Goal: Task Accomplishment & Management: Manage account settings

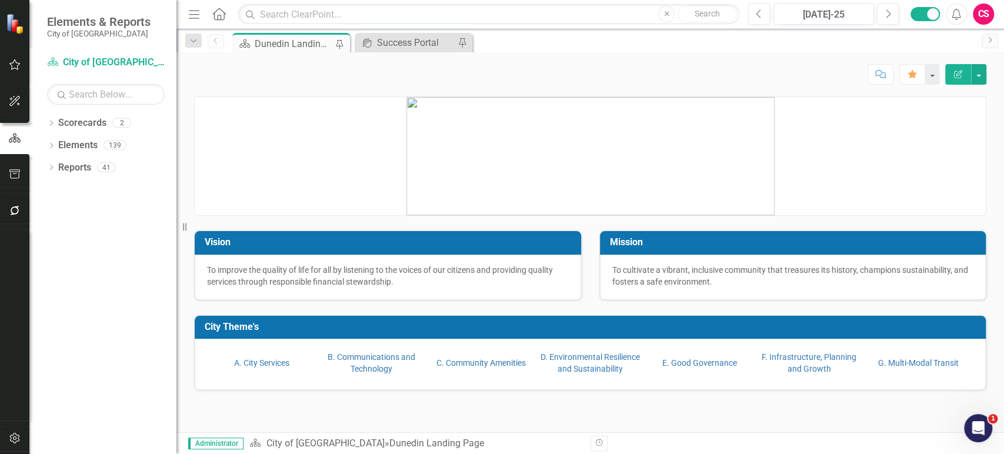
drag, startPoint x: 5, startPoint y: 23, endPoint x: 967, endPoint y: 452, distance: 1053.3
click at [967, 452] on div "Administrator Scorecard City of [GEOGRAPHIC_DATA] » Dunedin Landing Page Revisi…" at bounding box center [591, 443] width 828 height 22
click at [52, 124] on icon "Dropdown" at bounding box center [51, 124] width 8 height 6
click at [58, 148] on icon "Dropdown" at bounding box center [57, 144] width 9 height 7
click at [89, 169] on link "CIPs & BPIs" at bounding box center [126, 168] width 100 height 14
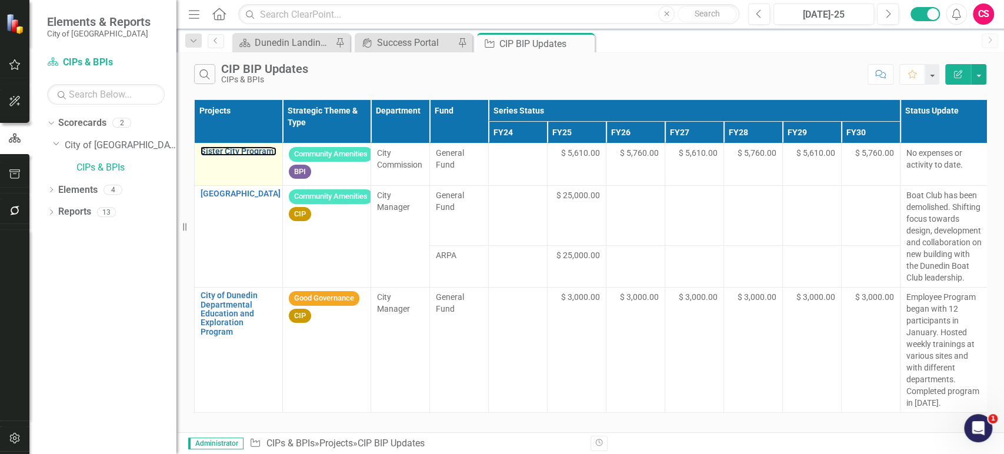
click at [250, 145] on td "Sister City Program Link Map View Link Map Edit Edit Project Link Open Element" at bounding box center [239, 165] width 88 height 42
click at [248, 149] on link "Sister City Program" at bounding box center [239, 151] width 76 height 9
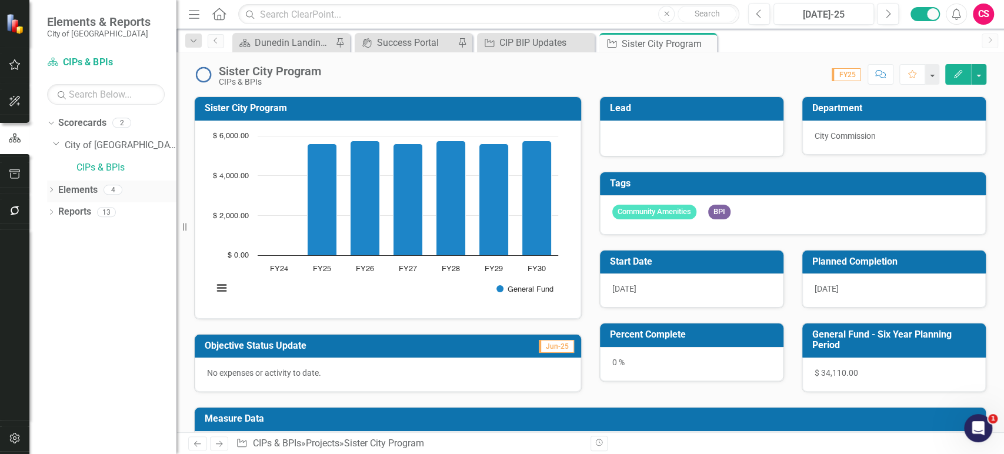
click at [51, 189] on icon "Dropdown" at bounding box center [51, 191] width 8 height 6
click at [91, 258] on link "Measure Measures" at bounding box center [93, 257] width 58 height 14
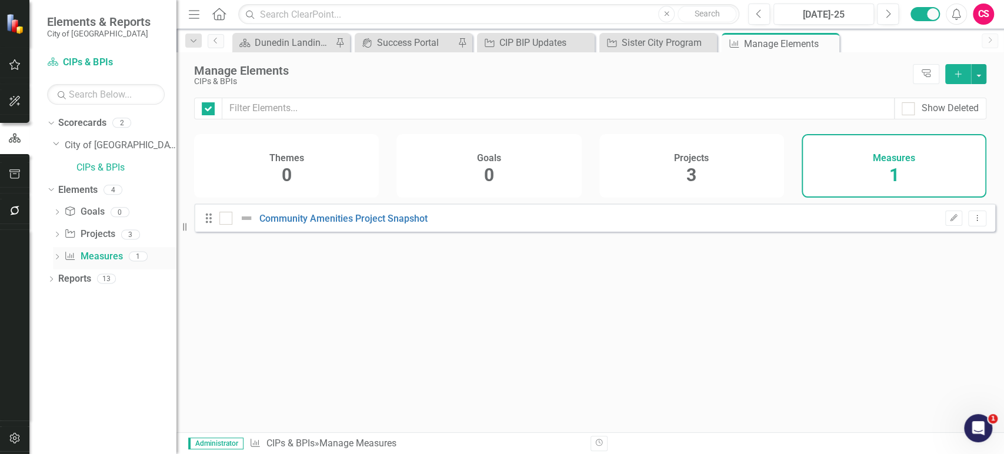
checkbox input "false"
click at [81, 278] on link "Reports" at bounding box center [74, 279] width 33 height 14
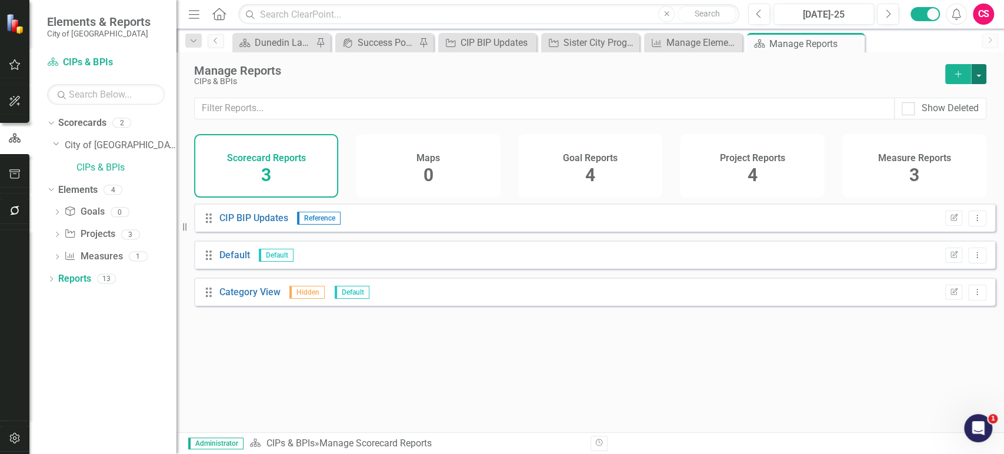
click at [981, 75] on button "button" at bounding box center [978, 74] width 15 height 20
click at [924, 98] on link "Scorecard Add Report" at bounding box center [927, 96] width 118 height 22
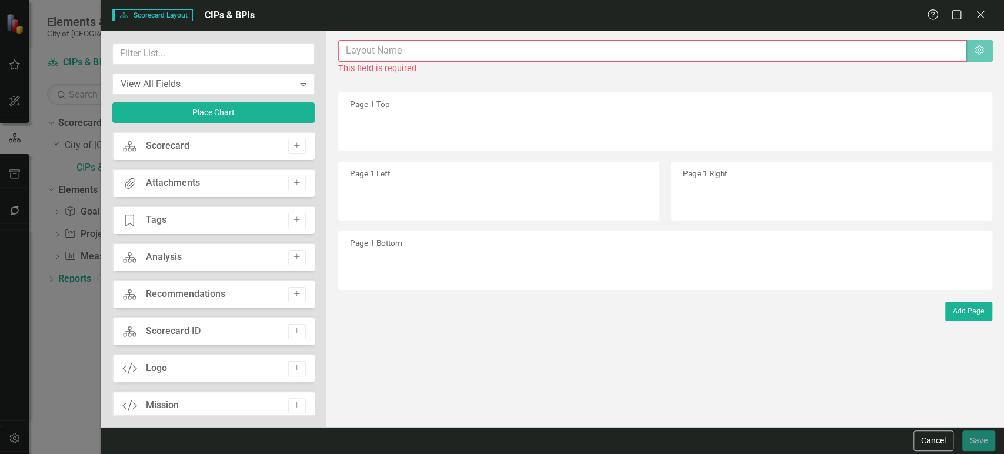
click at [380, 39] on div "The fields (or pods) that are available for you to include on the detail page a…" at bounding box center [666, 229] width 678 height 396
click at [379, 44] on input "text" at bounding box center [653, 51] width 628 height 22
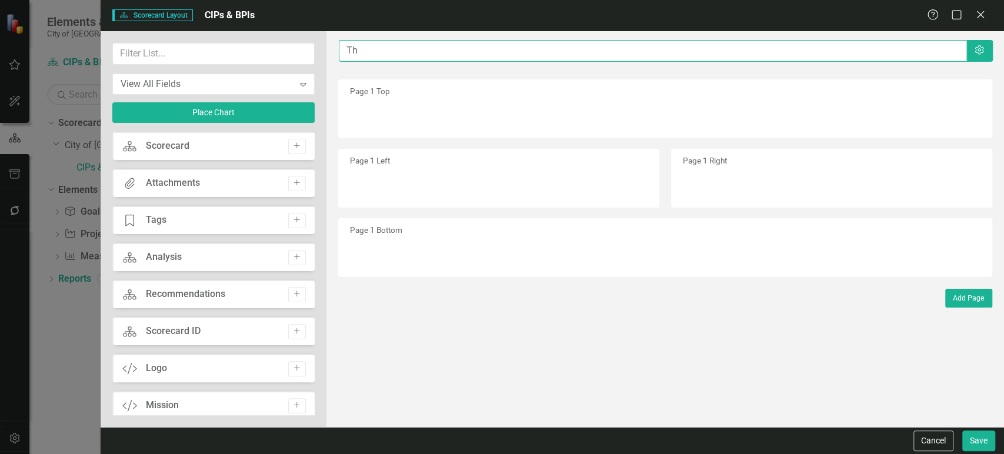
type input "T"
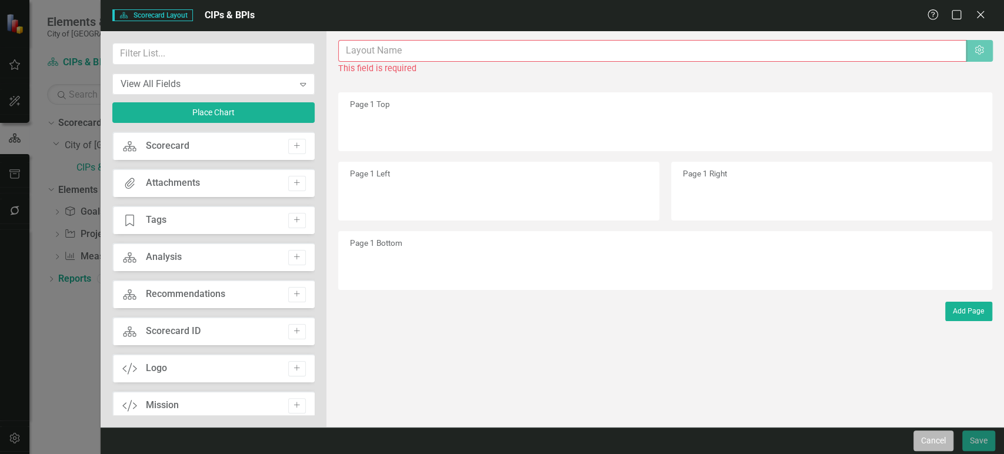
click at [932, 443] on button "Cancel" at bounding box center [934, 441] width 40 height 21
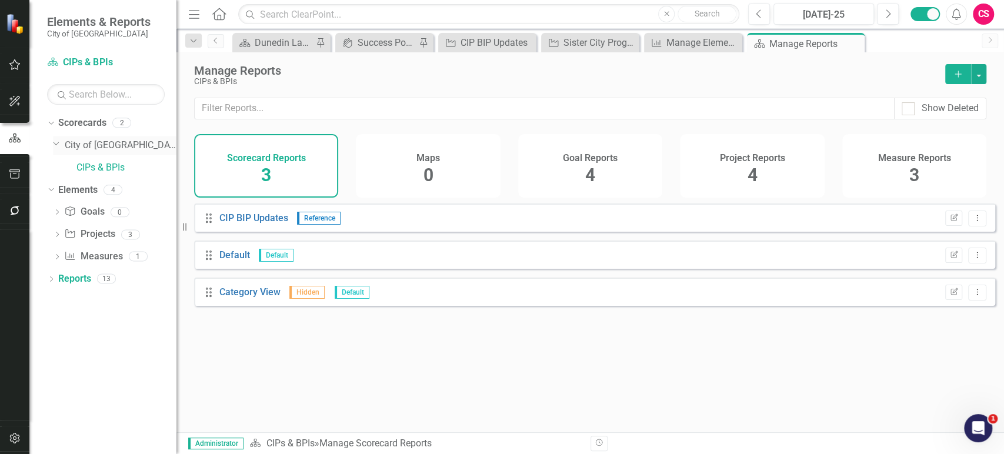
click at [79, 145] on link "City of [GEOGRAPHIC_DATA]" at bounding box center [121, 146] width 112 height 14
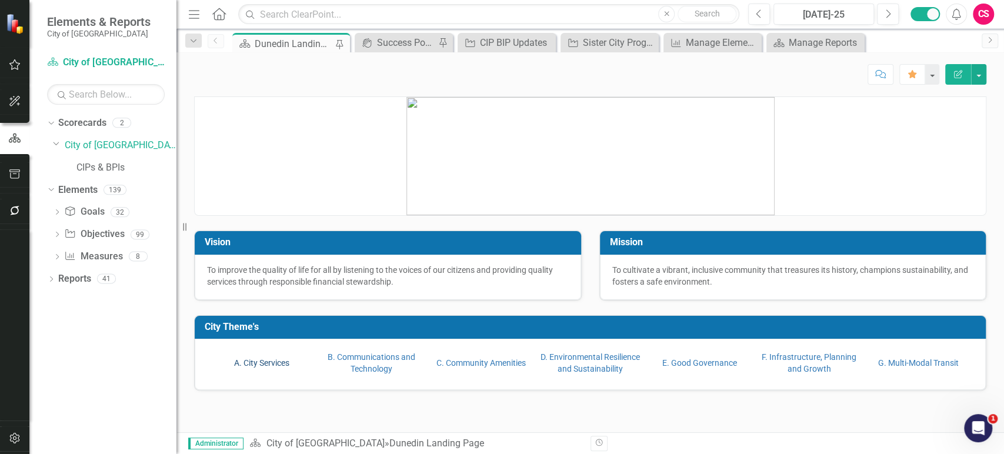
click at [247, 361] on link "A. City Services" at bounding box center [261, 362] width 55 height 9
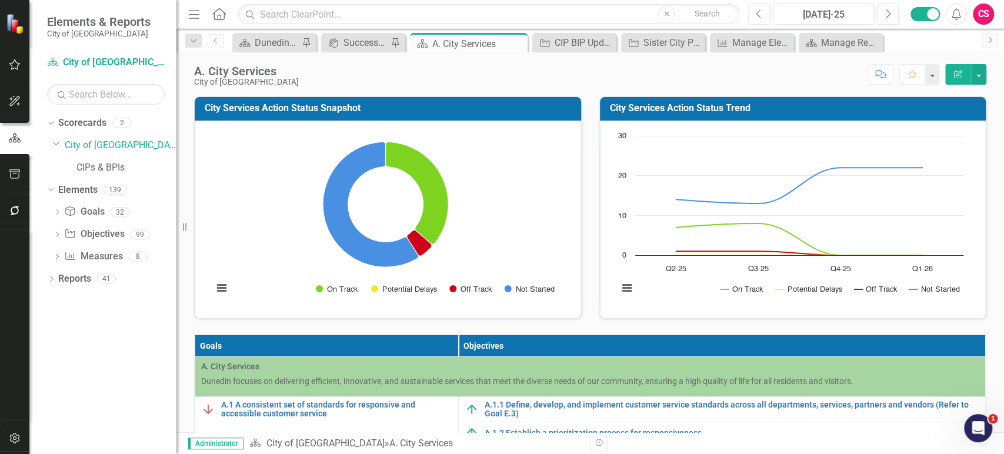
click at [968, 76] on button "Edit Report" at bounding box center [958, 74] width 26 height 21
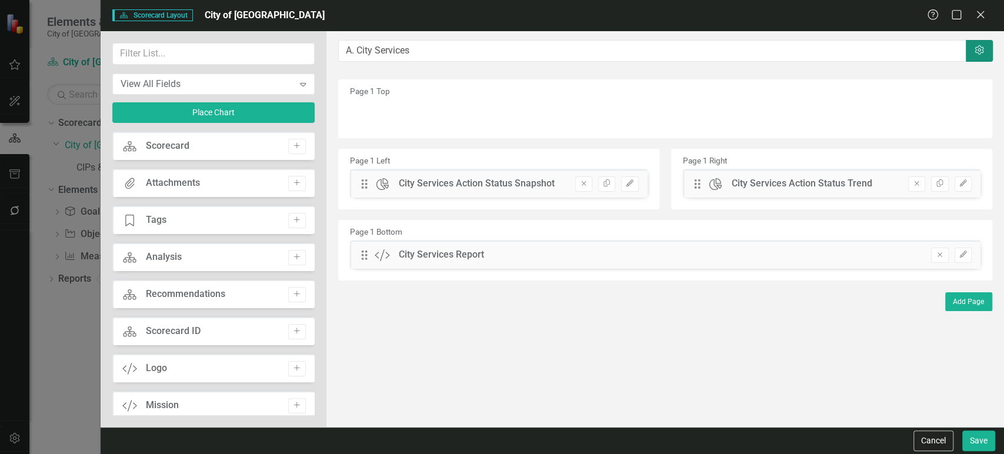
click at [977, 45] on button "Settings" at bounding box center [979, 51] width 27 height 22
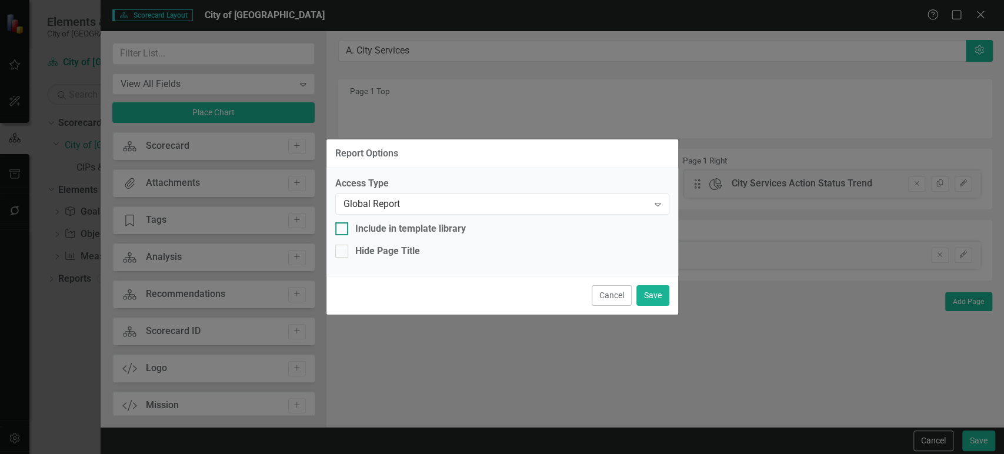
click at [385, 235] on div "Include in template library" at bounding box center [410, 229] width 111 height 14
click at [343, 230] on input "Include in template library" at bounding box center [339, 226] width 8 height 8
click at [389, 225] on div "Include in template library" at bounding box center [410, 229] width 111 height 14
click at [343, 225] on input "Include in template library" at bounding box center [339, 226] width 8 height 8
click at [398, 225] on div "Include in template library" at bounding box center [410, 229] width 111 height 14
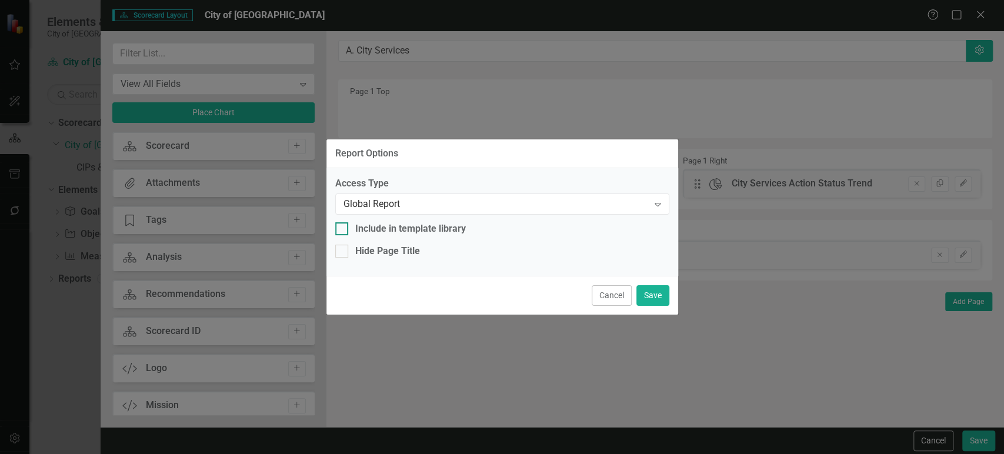
click at [343, 225] on input "Include in template library" at bounding box center [339, 226] width 8 height 8
checkbox input "true"
click at [651, 295] on button "Save" at bounding box center [653, 295] width 33 height 21
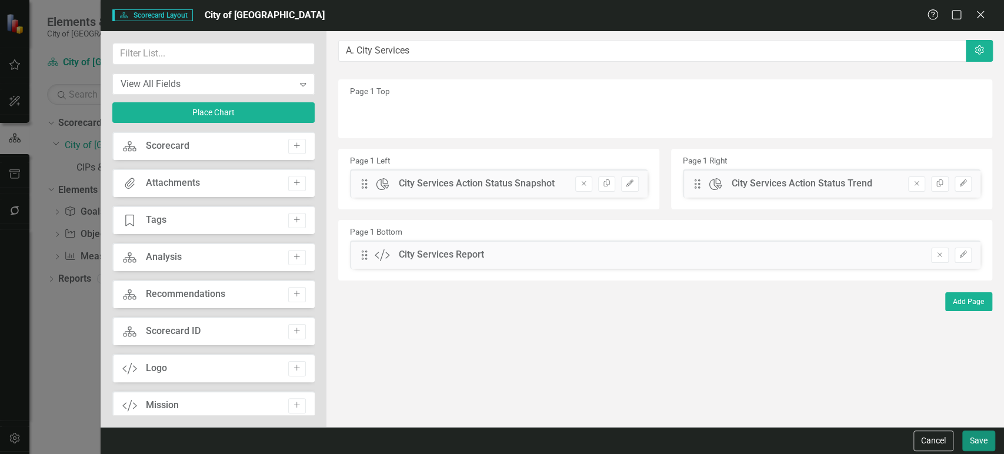
click at [979, 442] on button "Save" at bounding box center [979, 441] width 33 height 21
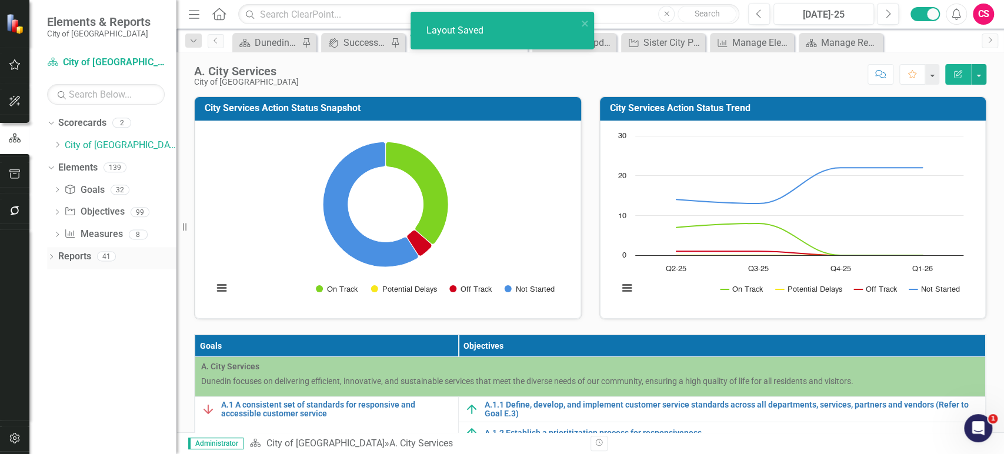
click at [52, 264] on div "Dropdown Reports 41" at bounding box center [111, 258] width 129 height 22
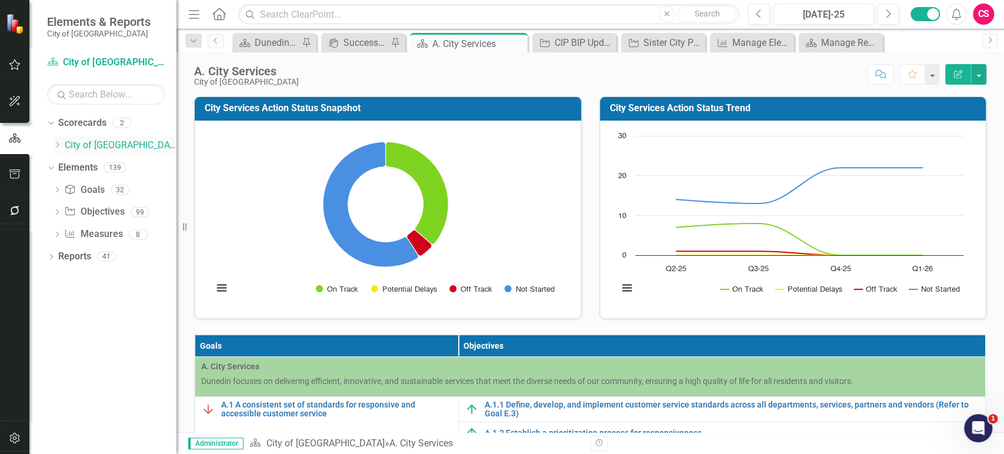
click at [55, 142] on icon "Dropdown" at bounding box center [57, 144] width 9 height 7
click at [88, 169] on link "CIPs & BPIs" at bounding box center [126, 168] width 100 height 14
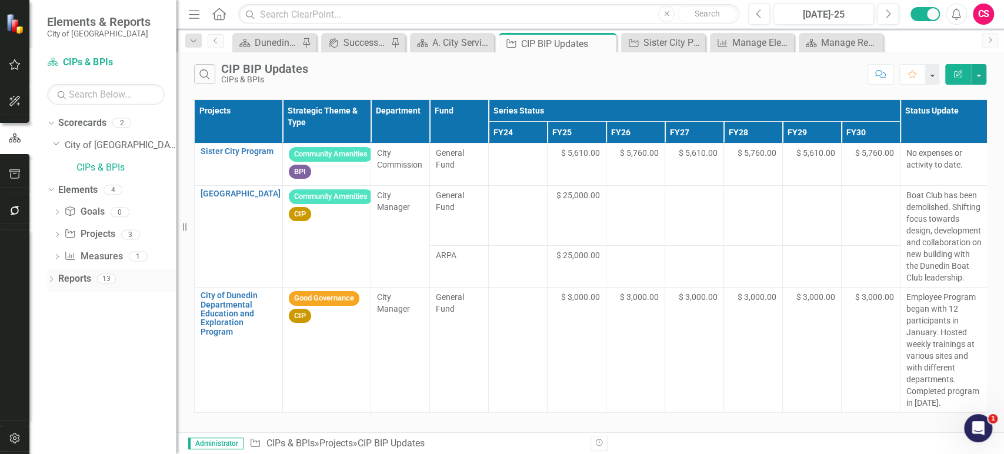
click at [73, 276] on link "Reports" at bounding box center [74, 279] width 33 height 14
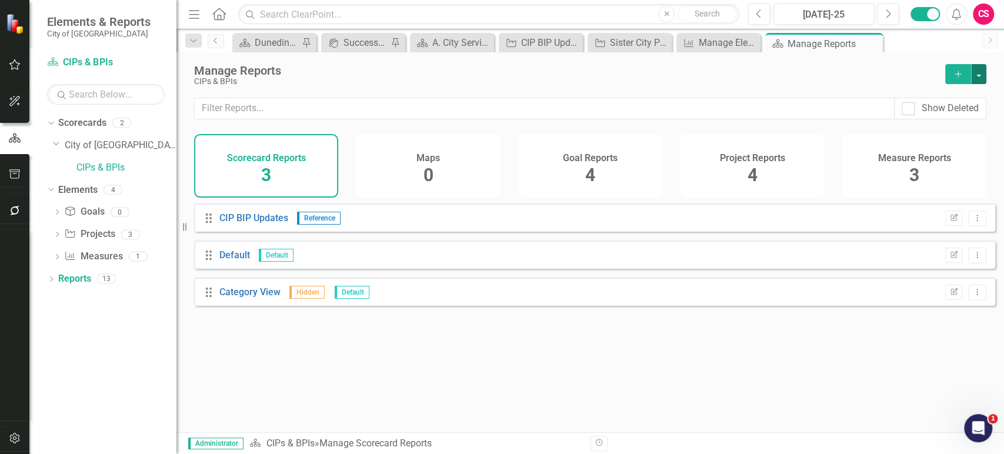
click at [977, 75] on button "button" at bounding box center [978, 74] width 15 height 20
click at [918, 123] on link "Copy Add From Template" at bounding box center [927, 117] width 118 height 22
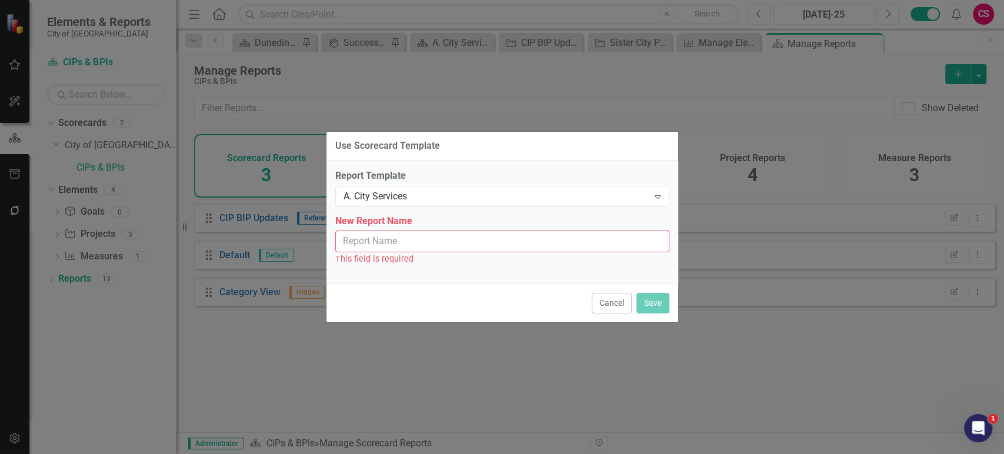
click at [443, 237] on input "New Report Name" at bounding box center [502, 242] width 334 height 22
click at [607, 307] on button "Cancel" at bounding box center [612, 303] width 40 height 21
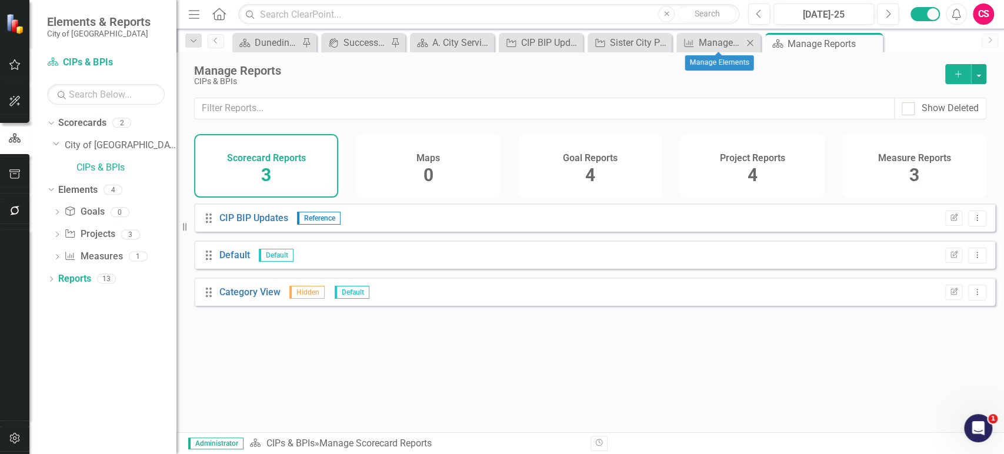
click at [748, 36] on div "Close" at bounding box center [750, 42] width 15 height 15
click at [704, 48] on div "Manage Elements" at bounding box center [721, 42] width 44 height 15
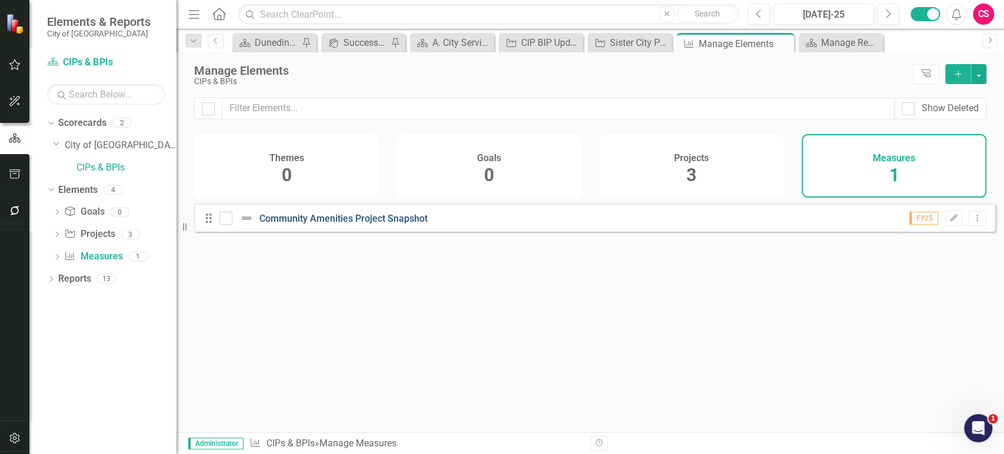
click at [412, 224] on link "Community Amenities Project Snapshot" at bounding box center [343, 218] width 168 height 11
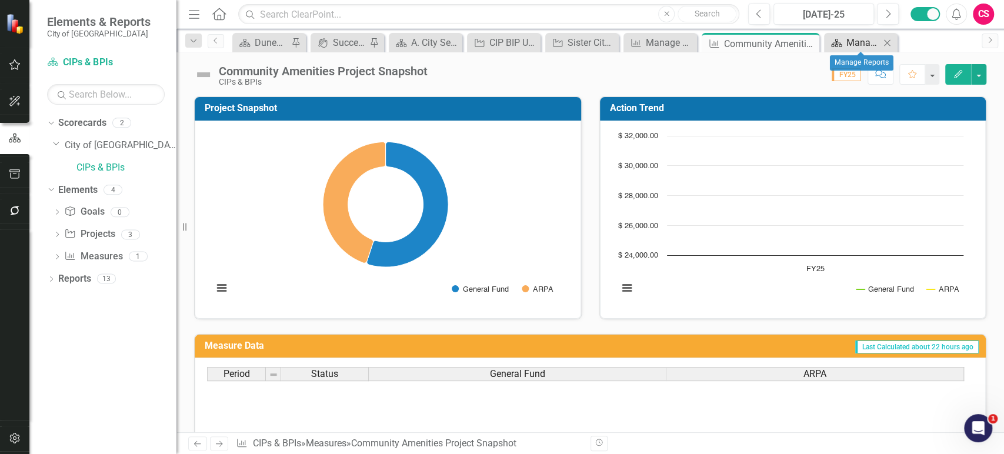
click at [847, 36] on div "Manage Reports" at bounding box center [864, 42] width 34 height 15
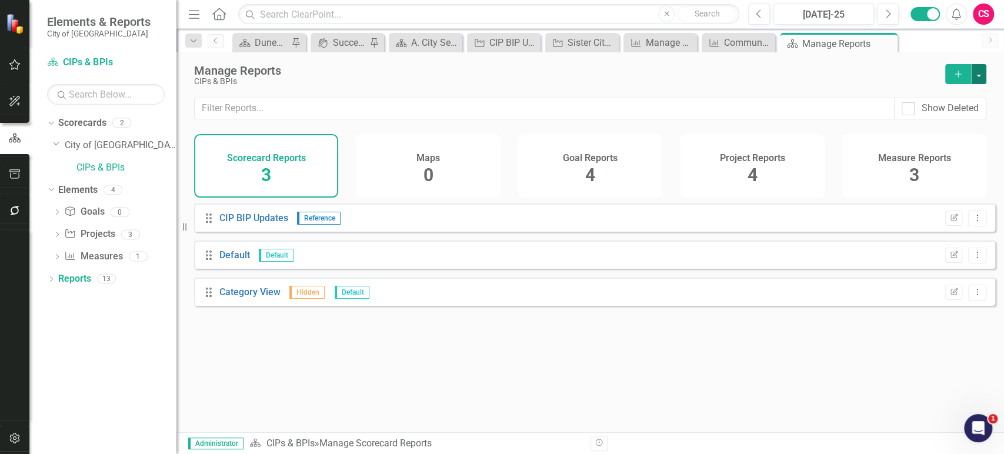
click at [984, 75] on button "button" at bounding box center [978, 74] width 15 height 20
click at [935, 116] on link "Copy Add From Template" at bounding box center [927, 117] width 118 height 22
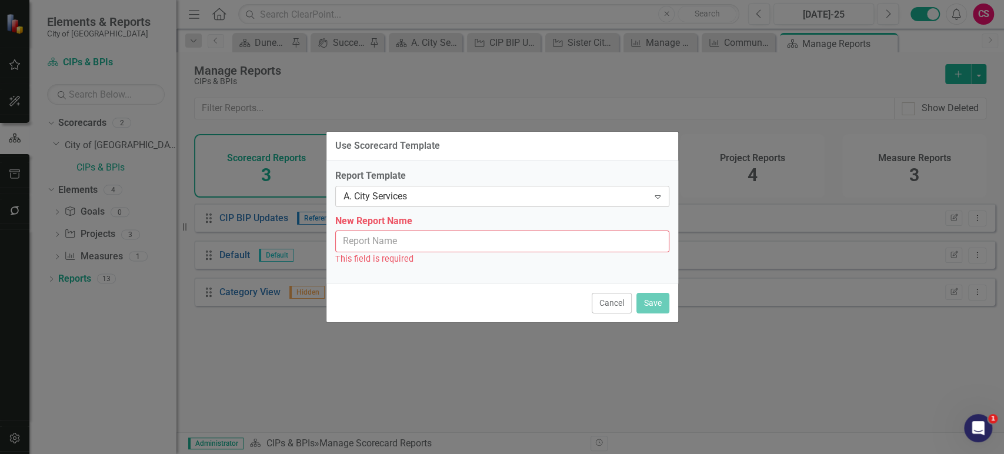
click at [475, 195] on div "A. City Services" at bounding box center [496, 196] width 305 height 14
click at [453, 245] on input "New Report Name" at bounding box center [502, 242] width 334 height 22
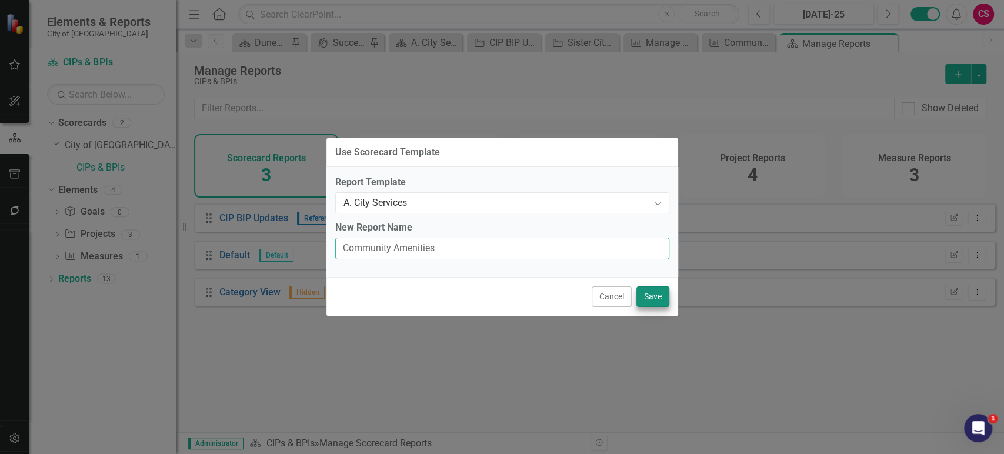
type input "Community Amenities"
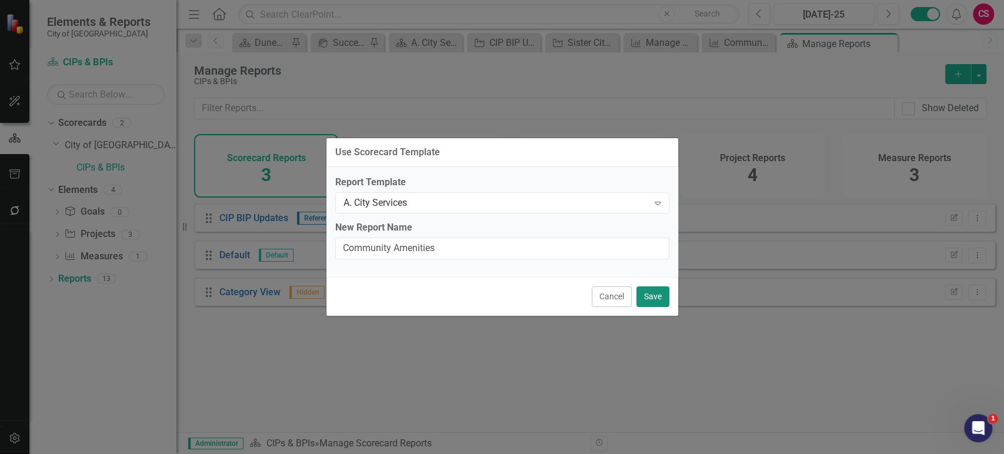
click at [661, 304] on button "Save" at bounding box center [653, 297] width 33 height 21
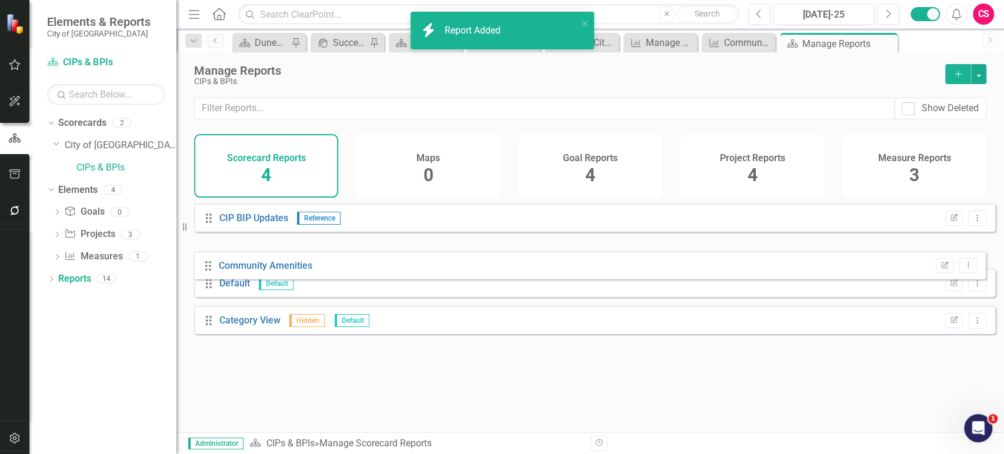
drag, startPoint x: 211, startPoint y: 341, endPoint x: 211, endPoint y: 269, distance: 71.8
click at [211, 269] on div "Drag CIP BIP Updates Reference Edit Report Dropdown Menu Drag Default Default E…" at bounding box center [594, 273] width 801 height 139
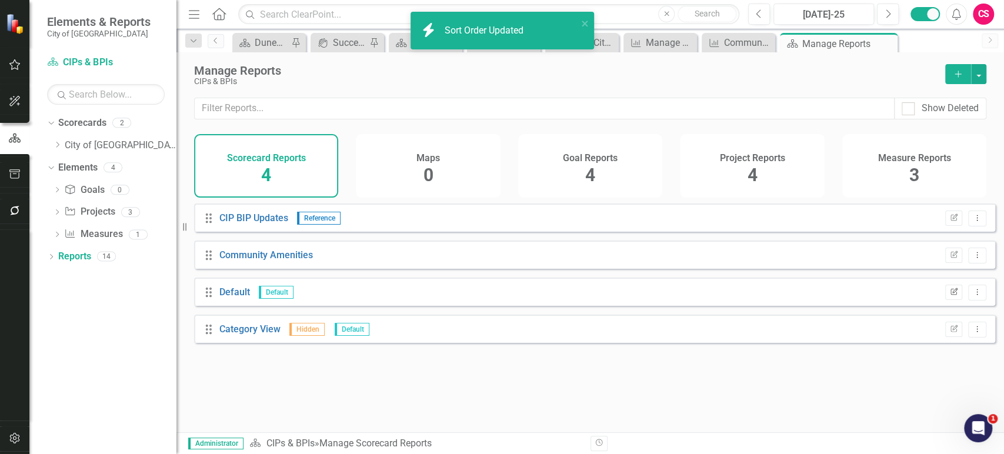
click at [951, 300] on button "Edit Report" at bounding box center [953, 292] width 17 height 15
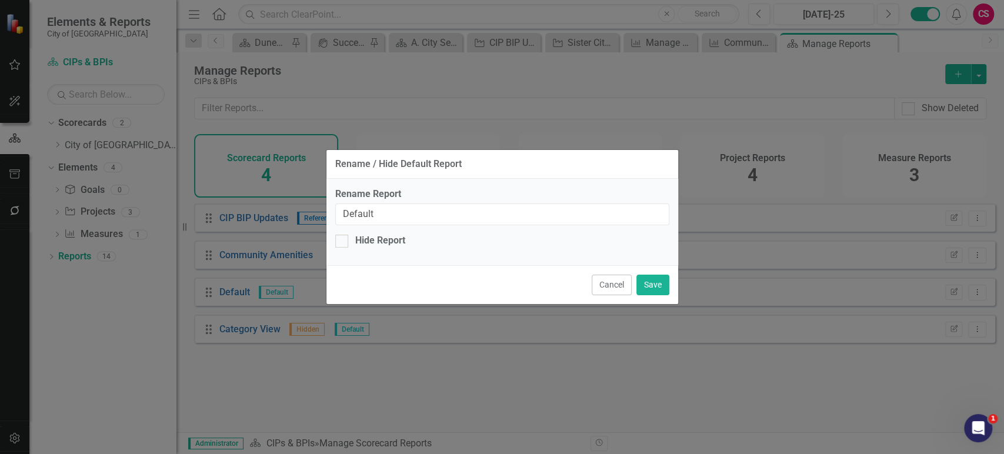
drag, startPoint x: 620, startPoint y: 286, endPoint x: 632, endPoint y: 284, distance: 13.1
click at [619, 286] on button "Cancel" at bounding box center [612, 285] width 40 height 21
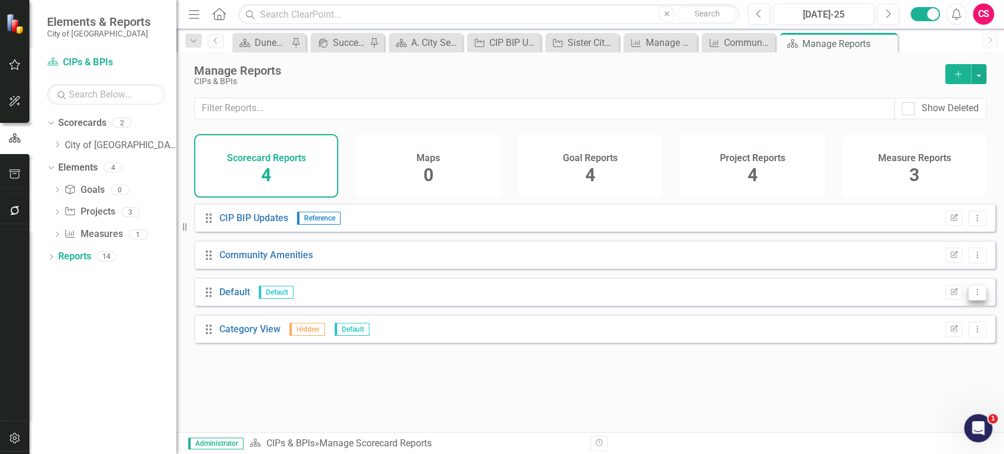
click at [973, 301] on button "Dropdown Menu" at bounding box center [977, 293] width 18 height 16
click at [899, 361] on icon "Trash" at bounding box center [897, 362] width 12 height 9
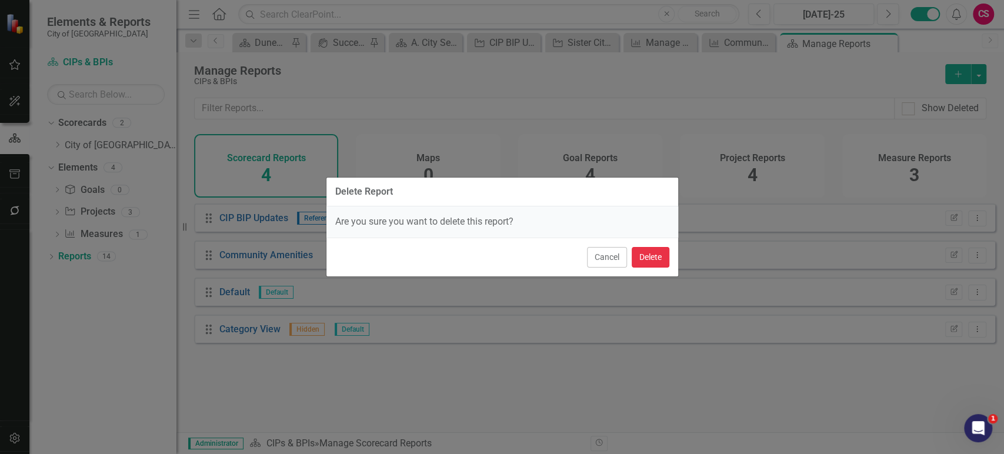
click at [647, 262] on button "Delete" at bounding box center [651, 257] width 38 height 21
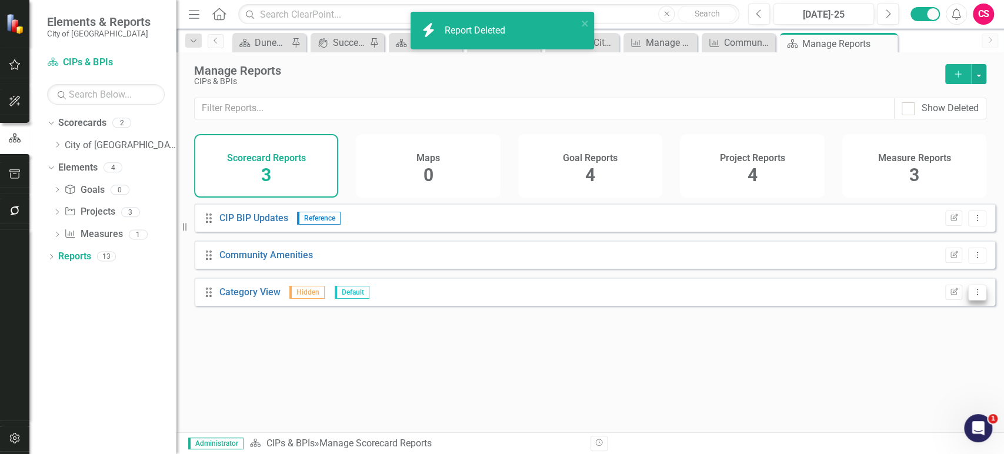
click at [973, 296] on icon "Dropdown Menu" at bounding box center [978, 292] width 10 height 8
click at [909, 358] on link "Trash Delete Report" at bounding box center [931, 363] width 93 height 22
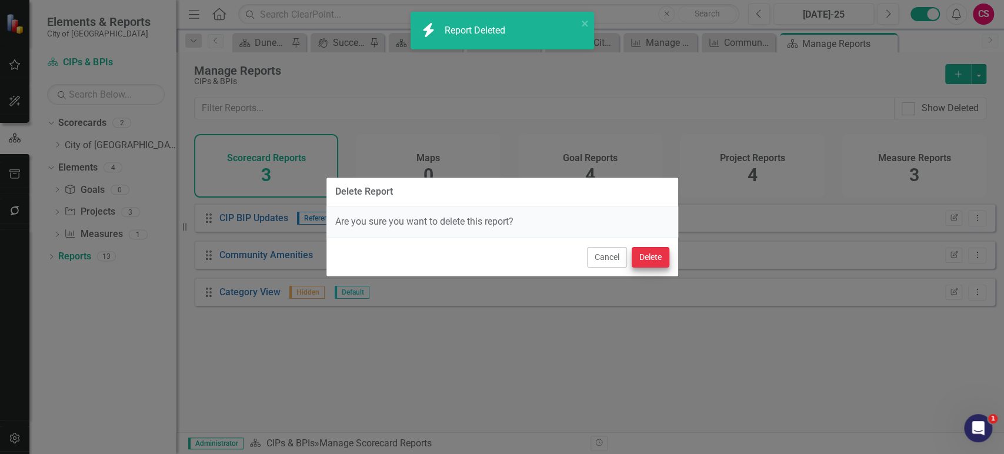
click at [631, 254] on div "Cancel Delete" at bounding box center [503, 257] width 352 height 39
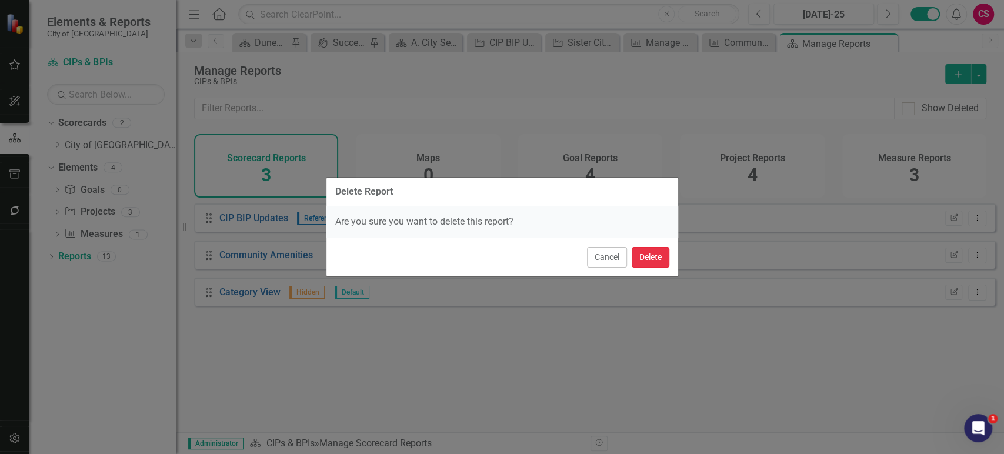
click at [640, 255] on button "Delete" at bounding box center [651, 257] width 38 height 21
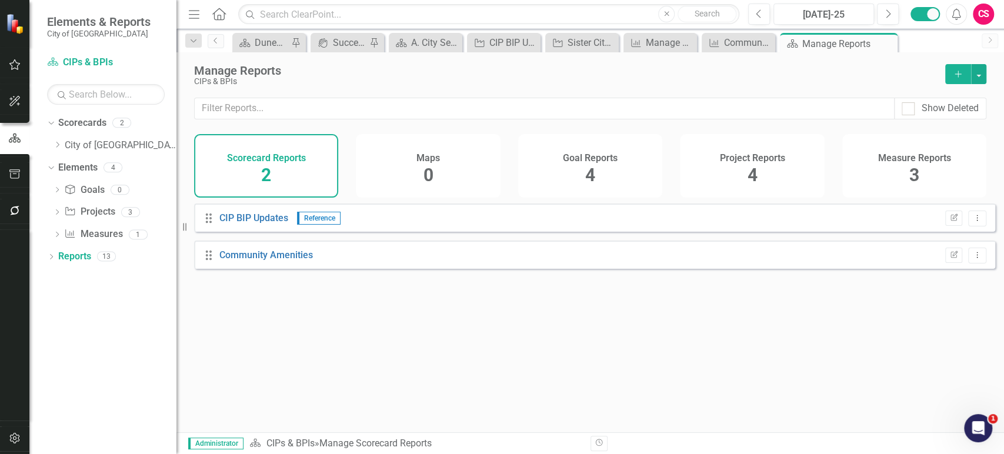
click at [229, 269] on div "Drag Community Amenities Edit Report Dropdown Menu" at bounding box center [594, 255] width 801 height 28
click at [242, 261] on link "Community Amenities" at bounding box center [266, 254] width 94 height 11
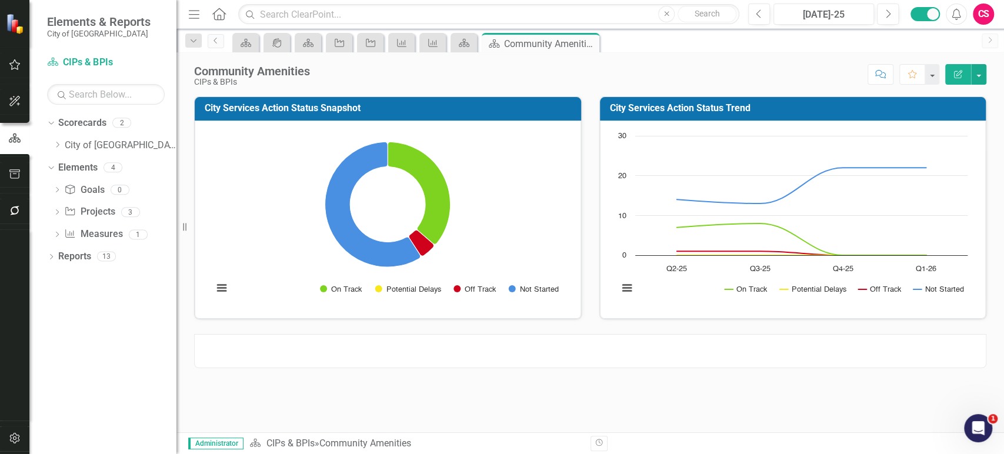
click at [963, 88] on div "Community Amenities CIPs & BPIs Score: N/A [DATE]-25 Completed Comment Favorite…" at bounding box center [591, 242] width 828 height 380
click at [960, 76] on icon "Edit Report" at bounding box center [958, 74] width 11 height 8
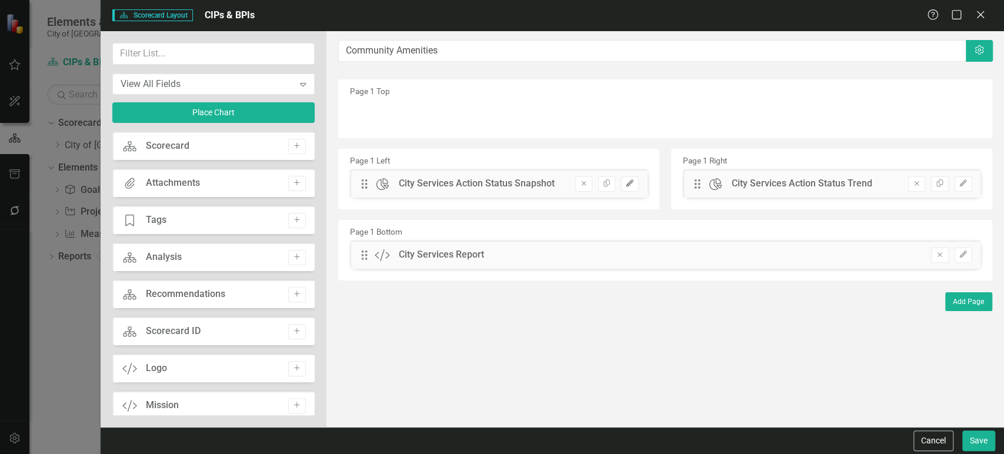
click at [628, 182] on icon "Edit" at bounding box center [629, 183] width 9 height 7
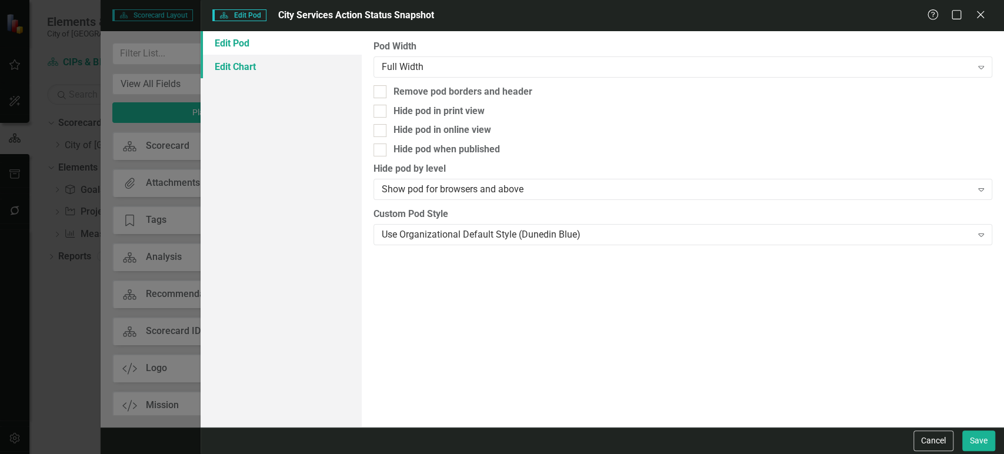
click at [333, 75] on link "Edit Chart" at bounding box center [281, 67] width 161 height 24
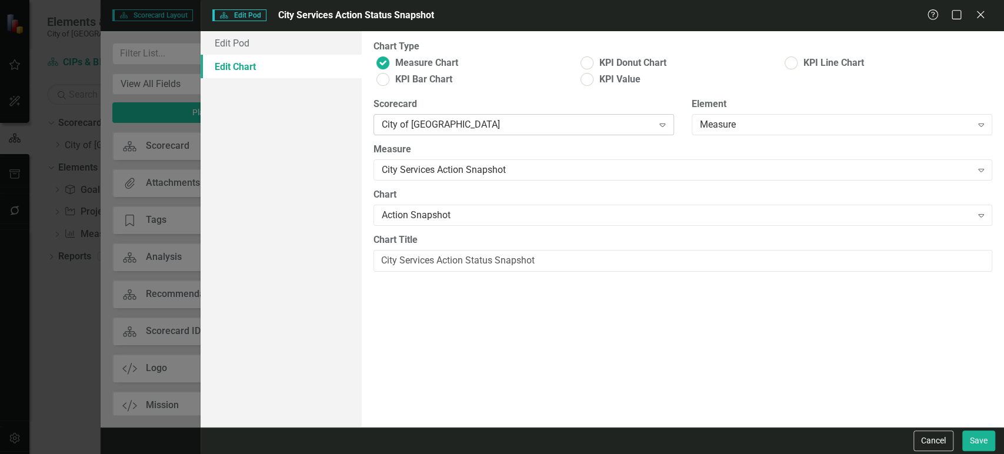
click at [488, 132] on div "City of Dunedin Expand" at bounding box center [524, 124] width 301 height 21
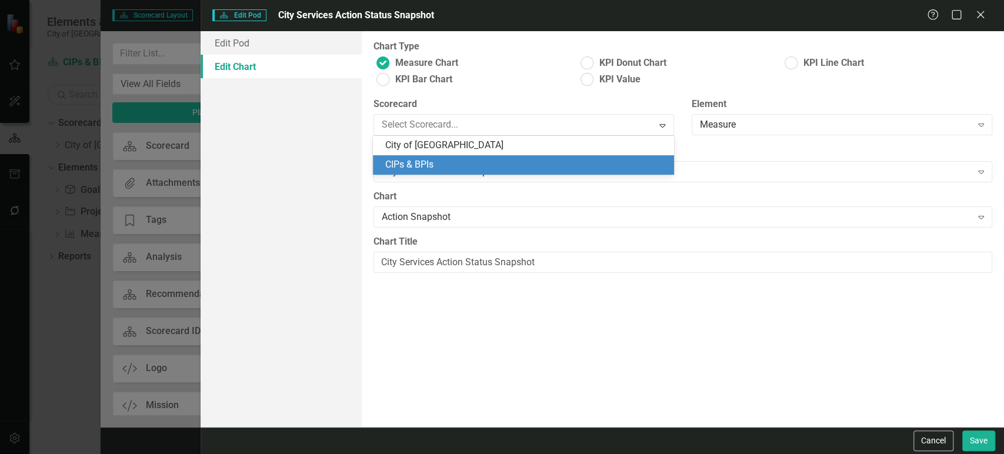
click at [475, 162] on div "CIPs & BPIs" at bounding box center [526, 165] width 282 height 14
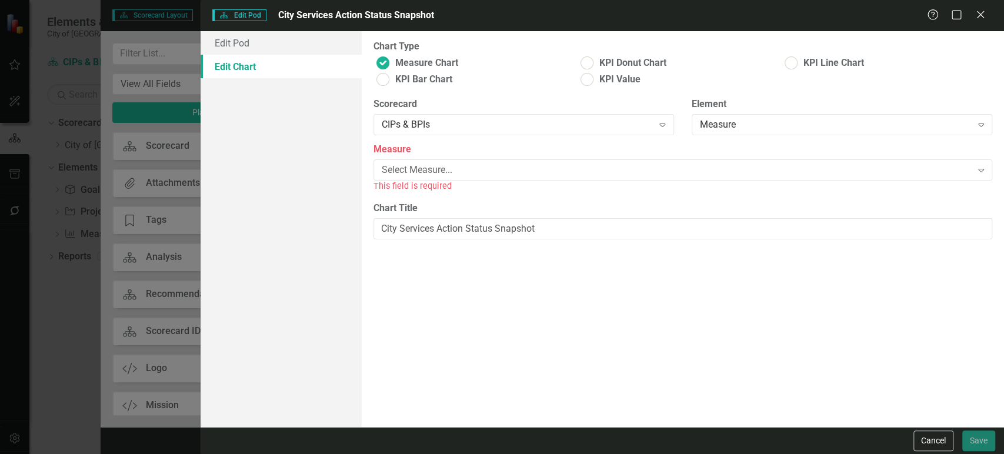
click at [471, 183] on div "This field is required" at bounding box center [683, 186] width 619 height 14
click at [477, 169] on div "Select Measure..." at bounding box center [677, 171] width 590 height 14
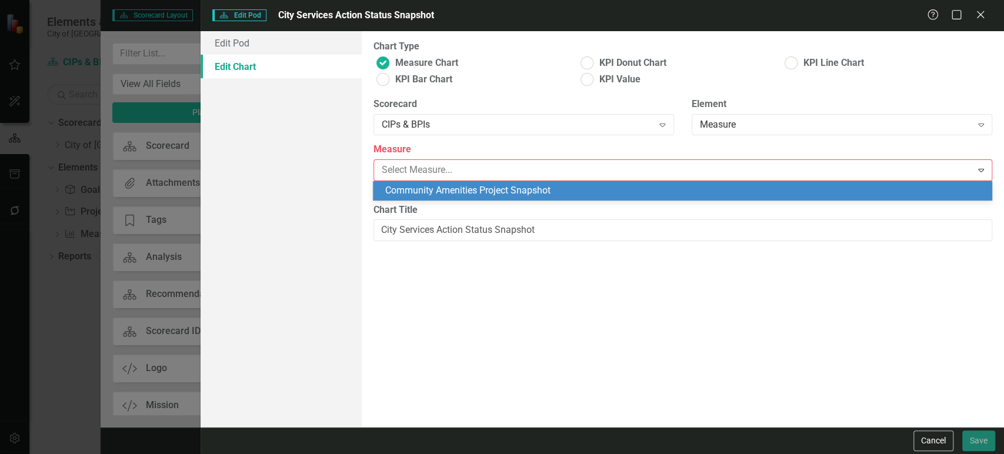
click at [467, 192] on div "Community Amenities Project Snapshot" at bounding box center [685, 191] width 600 height 14
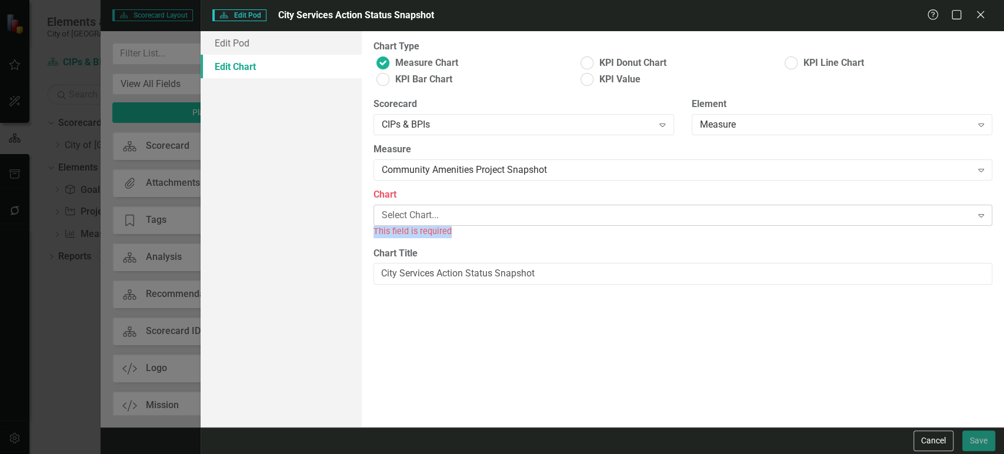
click at [460, 225] on div "Chart Select Chart... Expand This field is required" at bounding box center [683, 212] width 619 height 49
click at [454, 217] on div "Select Chart..." at bounding box center [677, 216] width 590 height 14
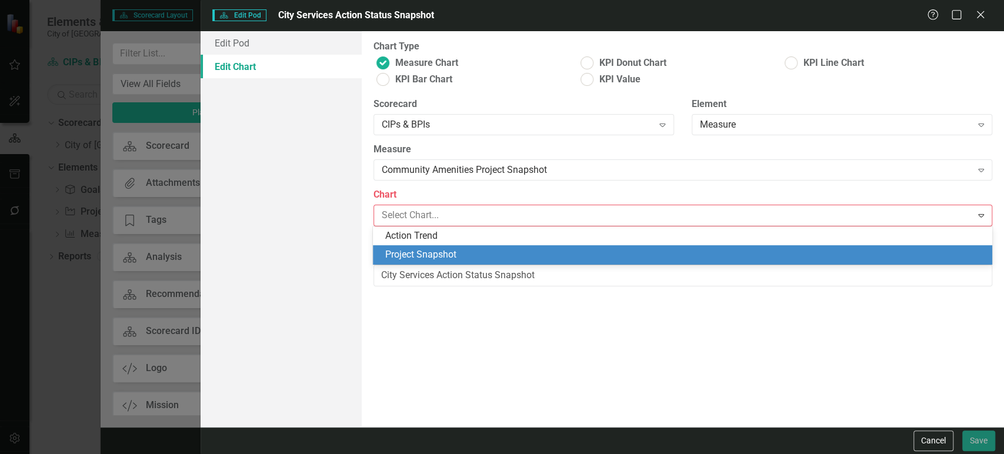
click at [444, 258] on div "Project Snapshot" at bounding box center [685, 255] width 600 height 14
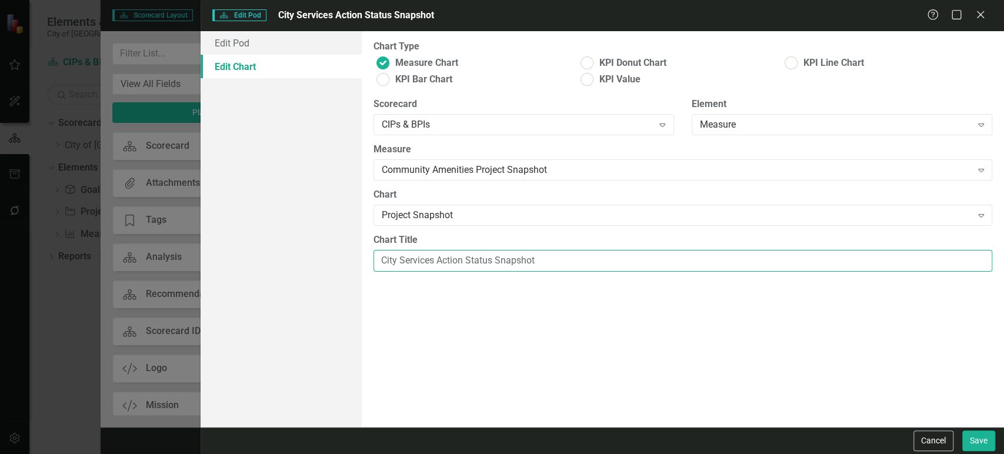
drag, startPoint x: 433, startPoint y: 259, endPoint x: 328, endPoint y: 258, distance: 105.3
click at [328, 258] on div "Edit Pod Edit Chart Pod Width Full Width Expand Remove pod borders and header H…" at bounding box center [603, 229] width 804 height 396
click at [457, 259] on input "Community Amentities Project Snapshot" at bounding box center [683, 261] width 619 height 22
click at [507, 263] on input "Community Amenities Project Snapshot" at bounding box center [683, 261] width 619 height 22
type input "Community Amenities Project Status Snapshot"
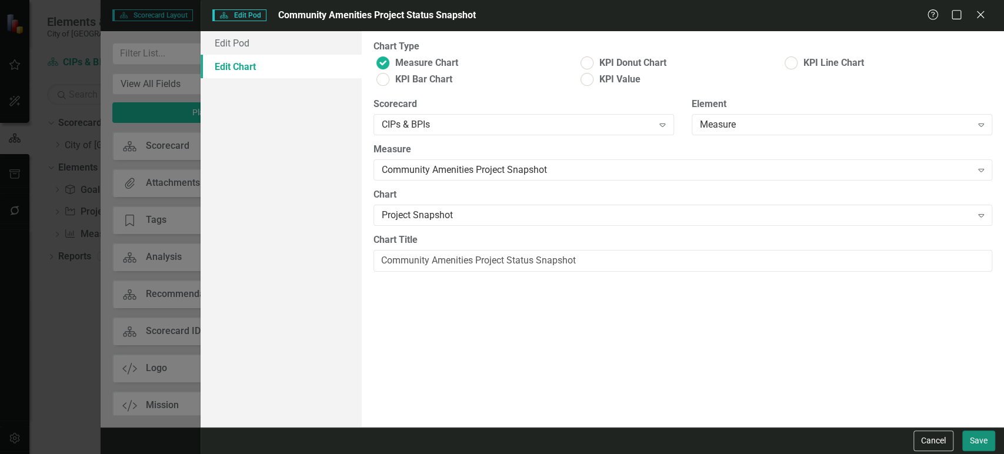
click at [975, 450] on button "Save" at bounding box center [979, 441] width 33 height 21
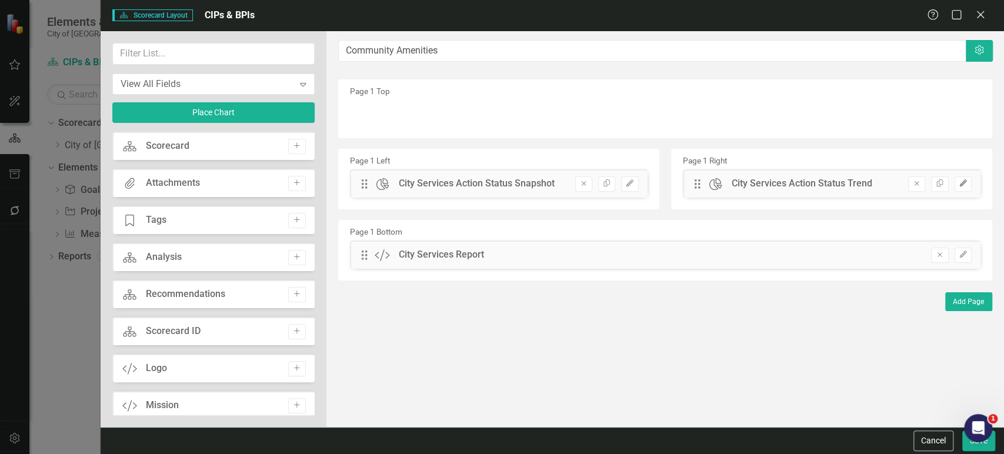
click at [956, 183] on button "Edit" at bounding box center [963, 184] width 17 height 15
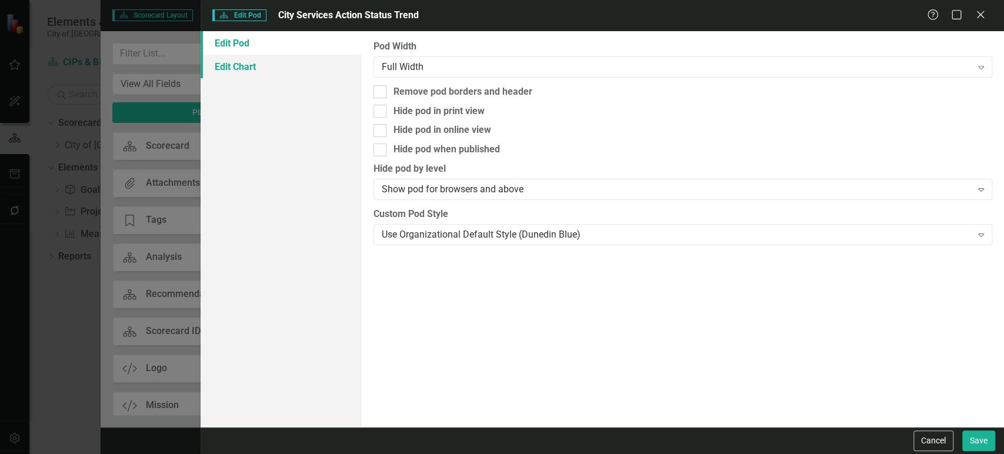
click at [316, 57] on link "Edit Chart" at bounding box center [281, 67] width 161 height 24
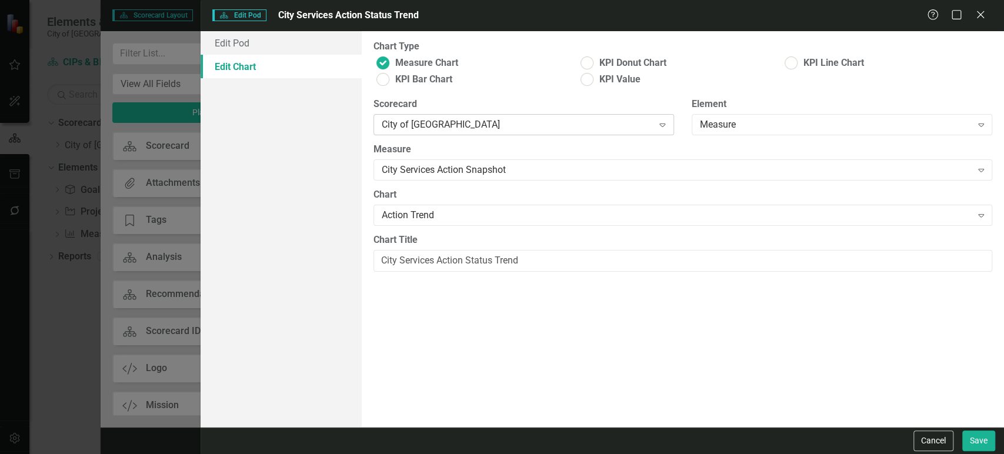
click at [418, 126] on div "City of [GEOGRAPHIC_DATA]" at bounding box center [518, 125] width 272 height 14
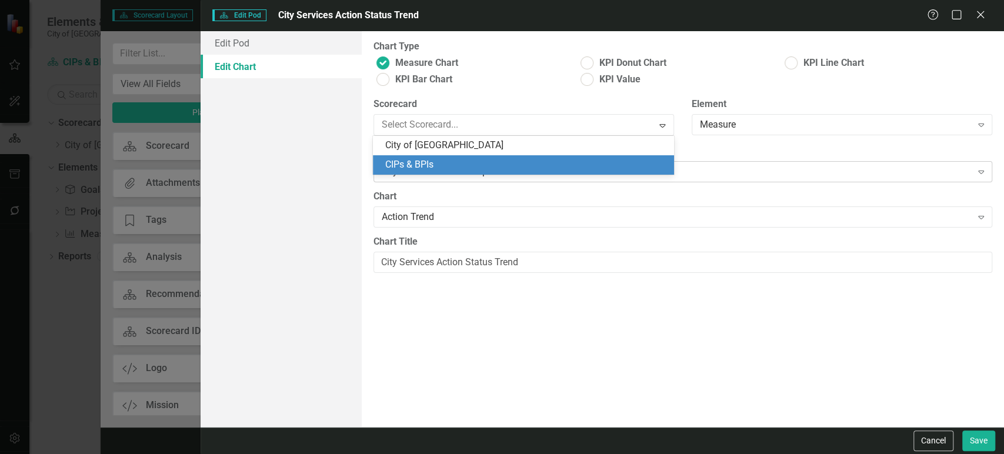
click at [418, 160] on div "CIPs & BPIs" at bounding box center [526, 165] width 282 height 14
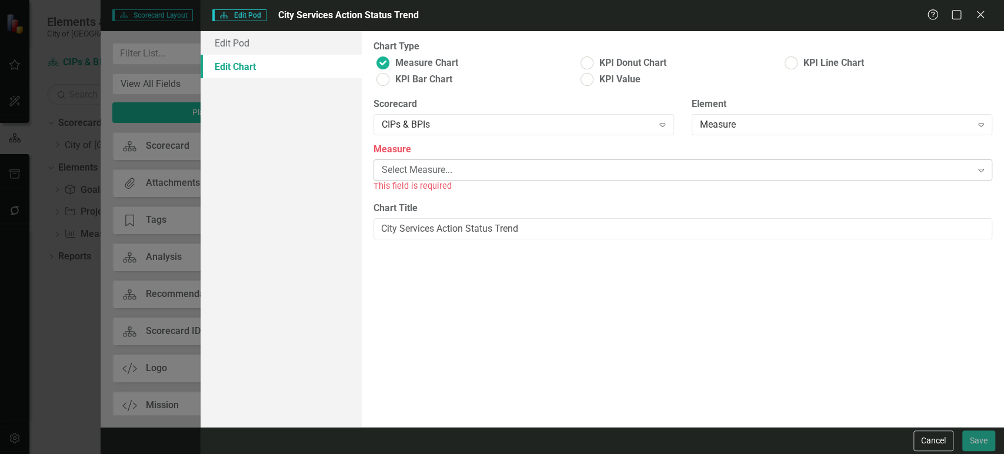
click at [426, 175] on div "Select Measure..." at bounding box center [677, 171] width 590 height 14
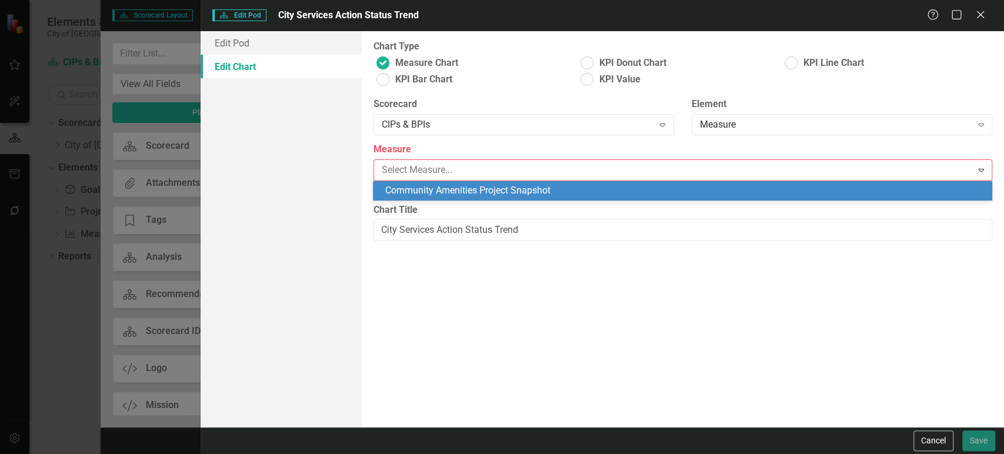
click at [427, 191] on div "Community Amenities Project Snapshot" at bounding box center [685, 191] width 600 height 14
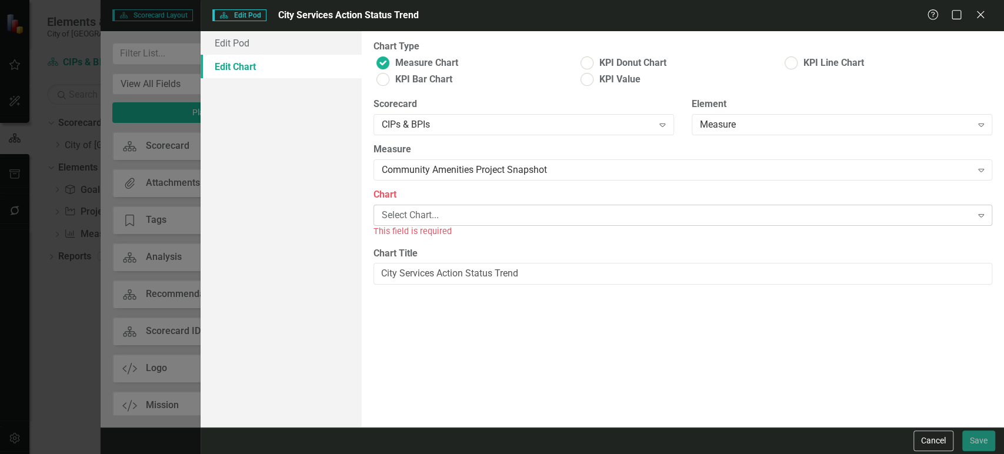
click at [426, 218] on div "Select Chart..." at bounding box center [677, 216] width 590 height 14
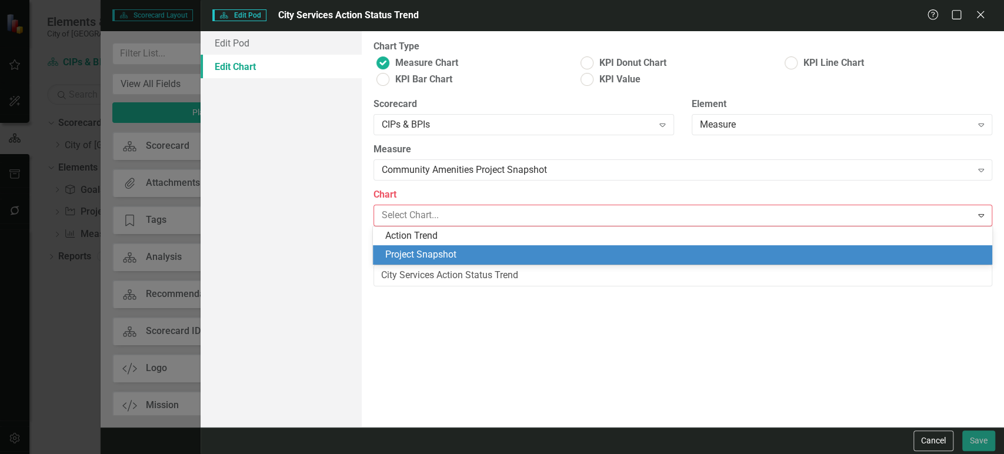
click at [425, 250] on div "Project Snapshot" at bounding box center [685, 255] width 600 height 14
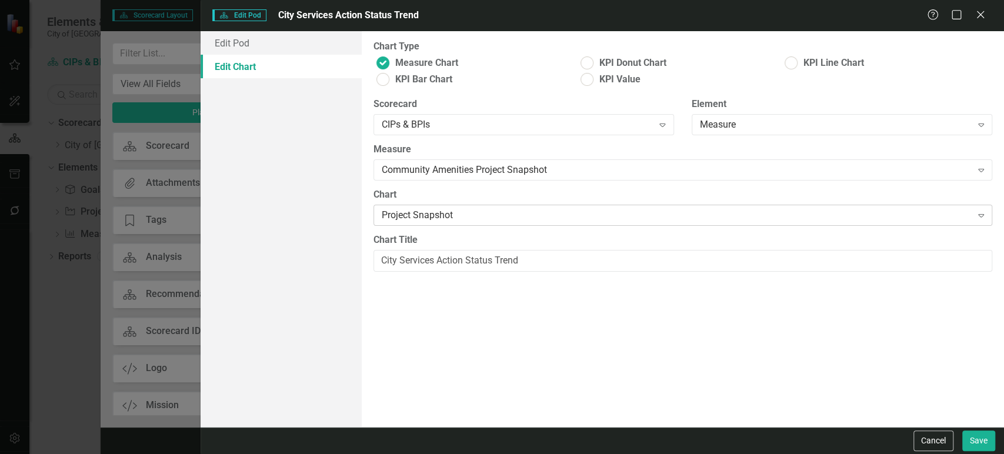
click at [438, 215] on div "Project Snapshot" at bounding box center [677, 216] width 590 height 14
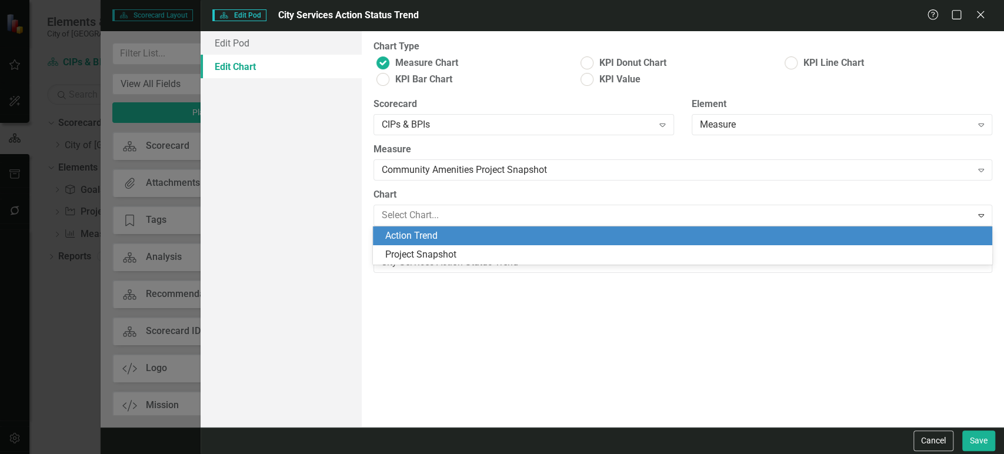
click at [436, 228] on div "Action Trend" at bounding box center [682, 236] width 619 height 19
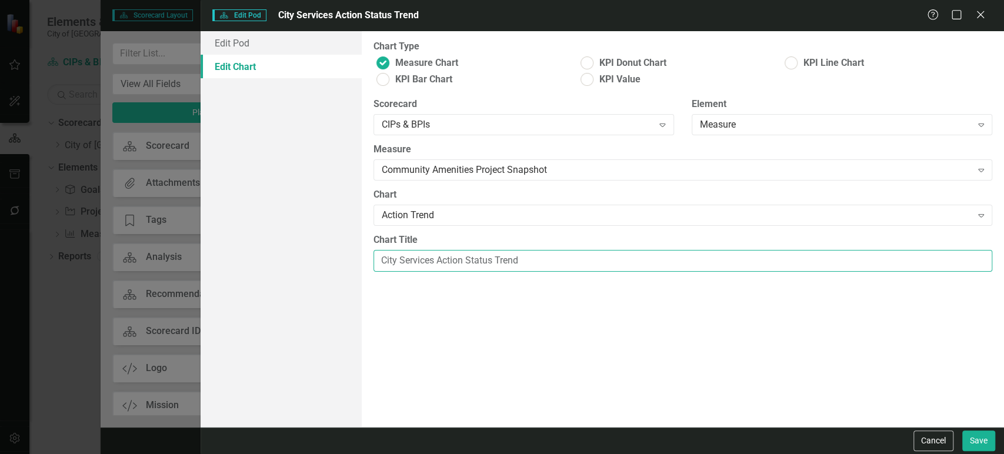
drag, startPoint x: 462, startPoint y: 261, endPoint x: 344, endPoint y: 253, distance: 118.5
click at [344, 253] on div "Edit Pod Edit Chart Pod Width Full Width Expand Remove pod borders and header H…" at bounding box center [603, 229] width 804 height 396
click at [414, 263] on input "Commnunity Amentities Status Trend" at bounding box center [683, 261] width 619 height 22
click at [457, 262] on input "Community Amentities Status Trend" at bounding box center [683, 261] width 619 height 22
click at [479, 259] on input "Community Amenities Status Trend" at bounding box center [683, 261] width 619 height 22
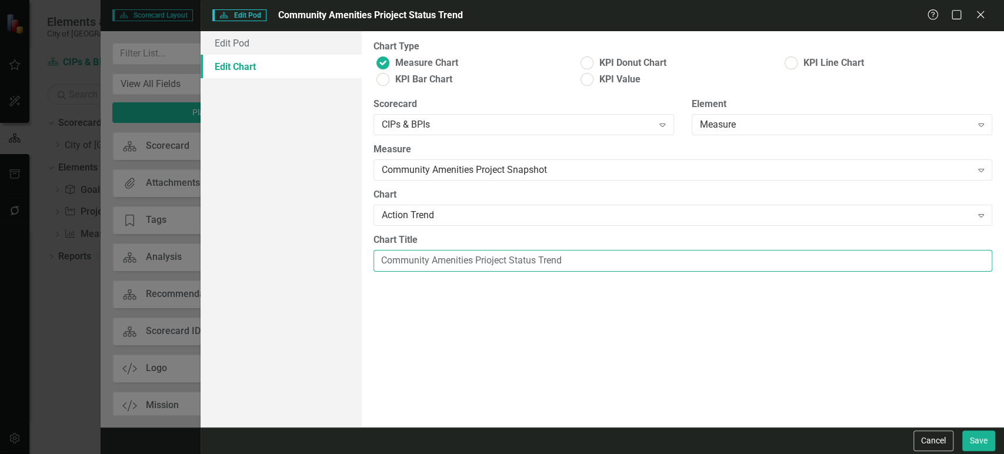
click at [485, 262] on input "Community Amenities Prioject Status Trend" at bounding box center [683, 261] width 619 height 22
type input "Community Amenities Project Status Trend"
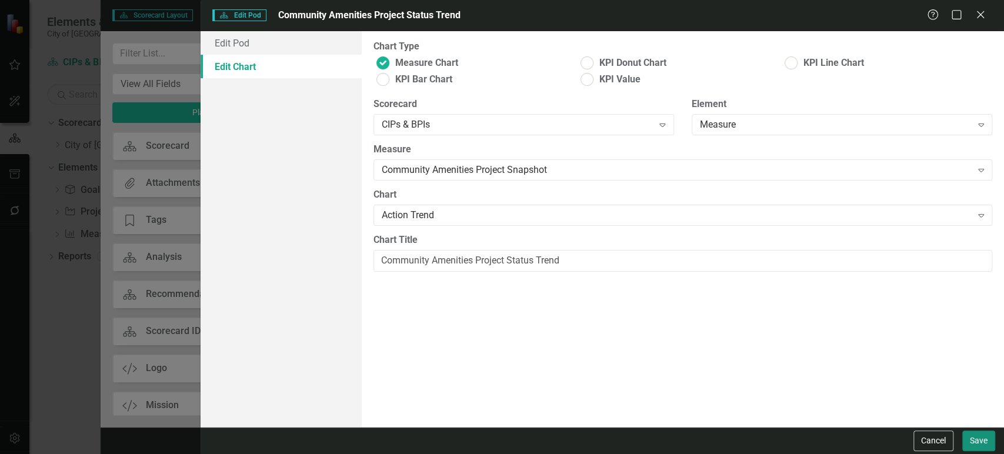
click at [970, 438] on button "Save" at bounding box center [979, 441] width 33 height 21
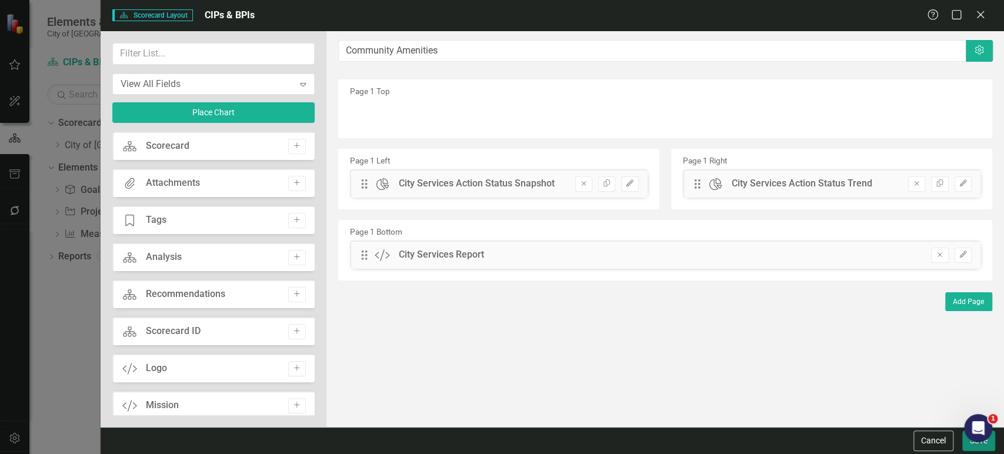
click at [970, 448] on button "Save" at bounding box center [979, 441] width 33 height 21
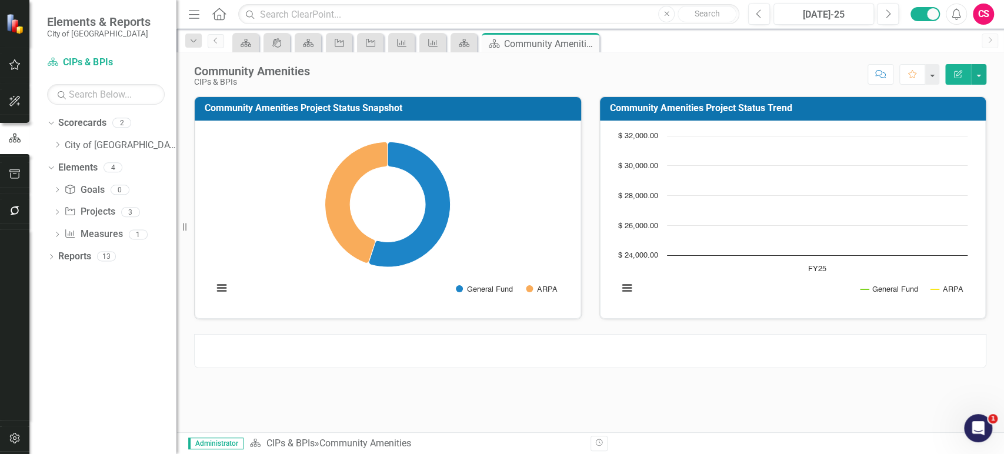
click at [955, 74] on icon "Edit Report" at bounding box center [958, 74] width 11 height 8
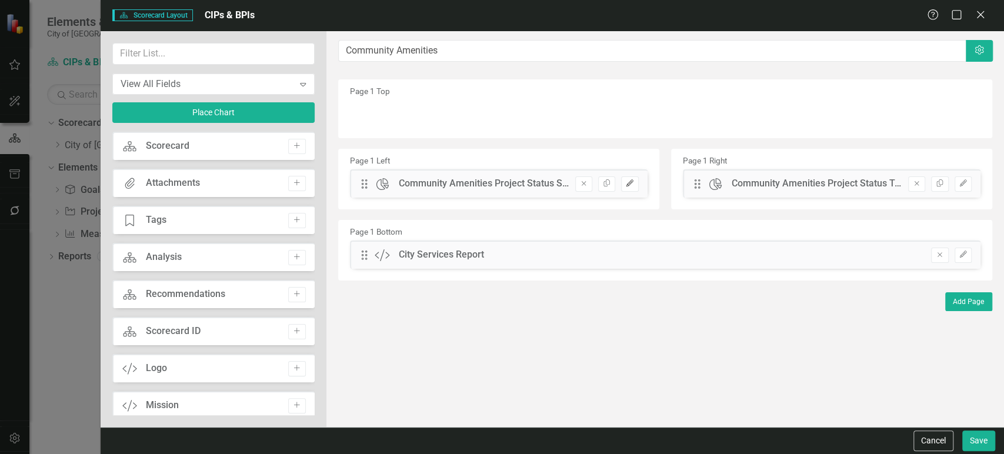
click at [630, 178] on button "Edit" at bounding box center [629, 184] width 17 height 15
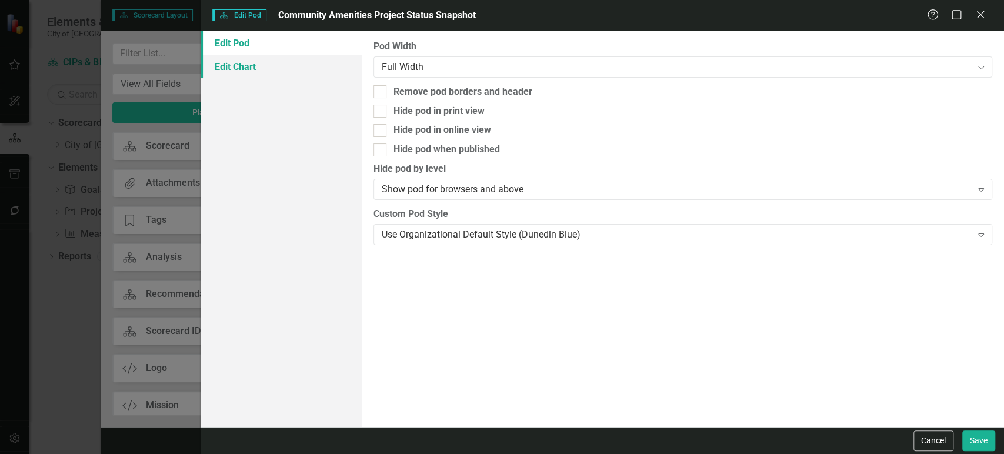
click at [301, 71] on link "Edit Chart" at bounding box center [281, 67] width 161 height 24
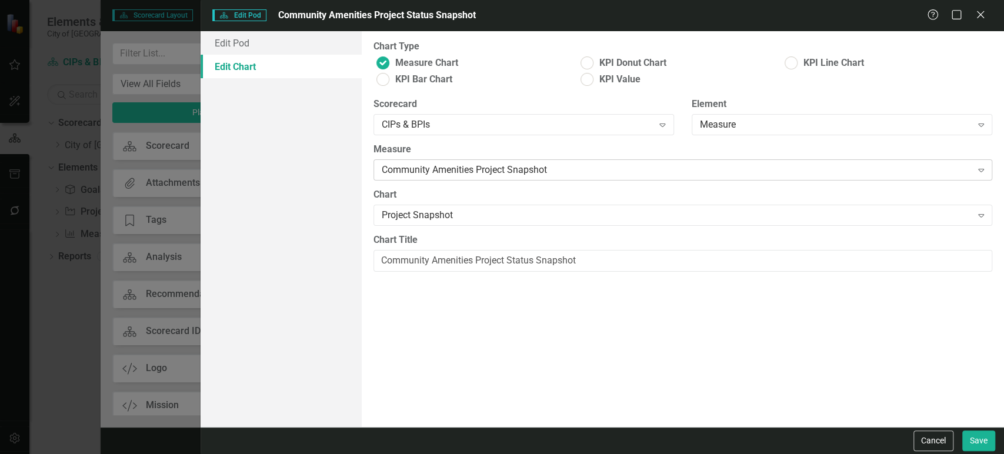
click at [498, 173] on div "Community Amenities Project Snapshot" at bounding box center [677, 171] width 590 height 14
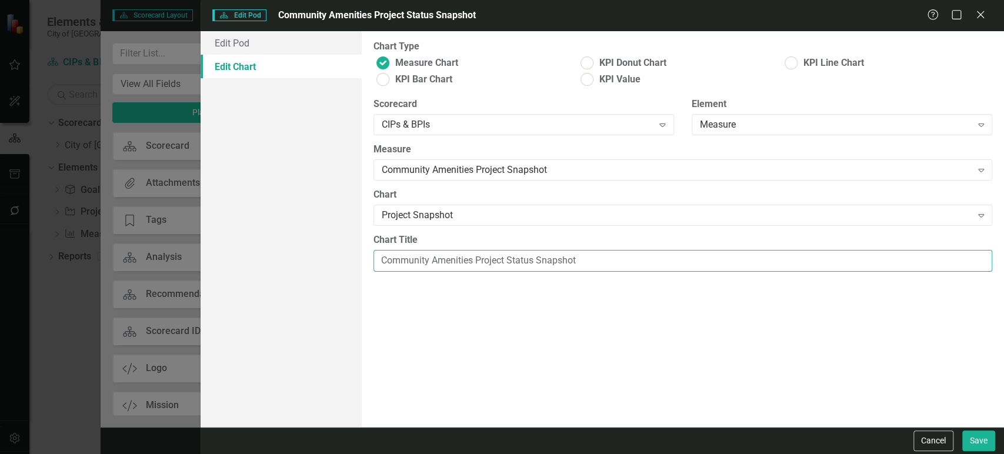
click at [525, 260] on input "Community Amenities Project Status Snapshot" at bounding box center [683, 261] width 619 height 22
type input "Community Amenities Project Fund Snapshot"
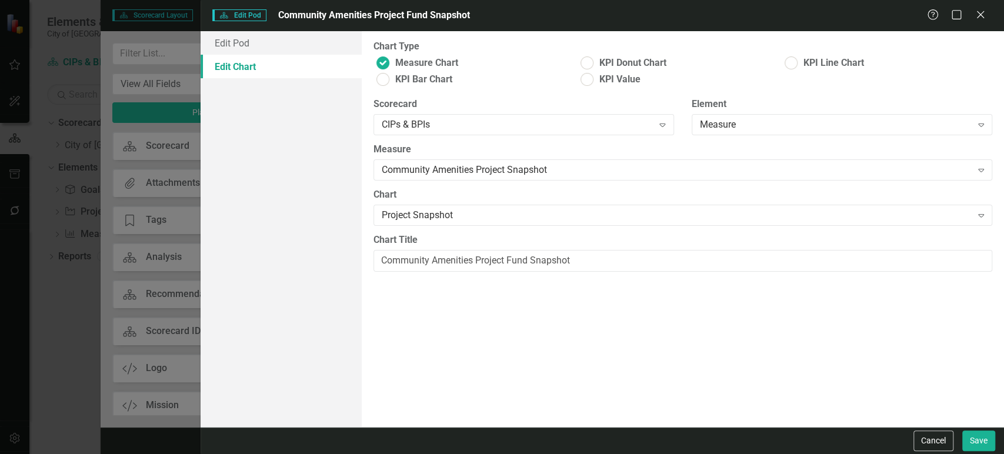
click at [980, 453] on div "Cancel Save" at bounding box center [603, 440] width 804 height 27
click at [981, 450] on button "Save" at bounding box center [979, 441] width 33 height 21
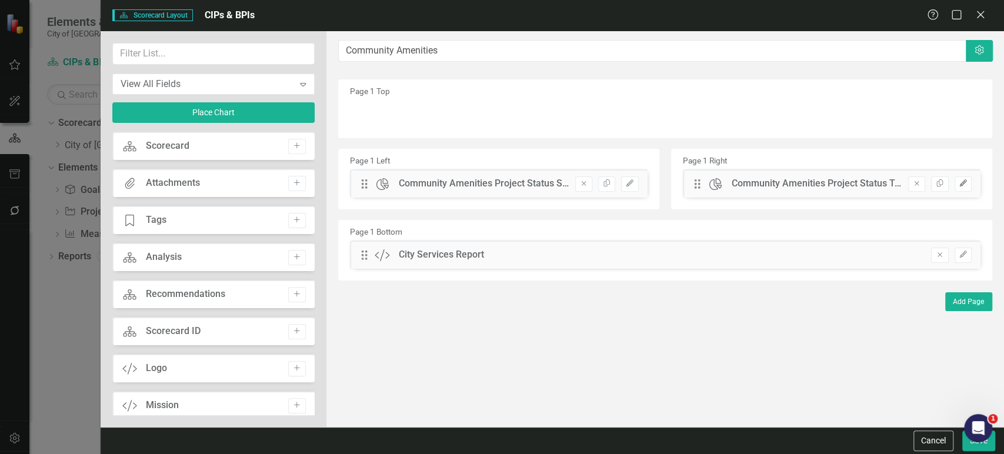
click at [964, 187] on button "Edit" at bounding box center [963, 184] width 17 height 15
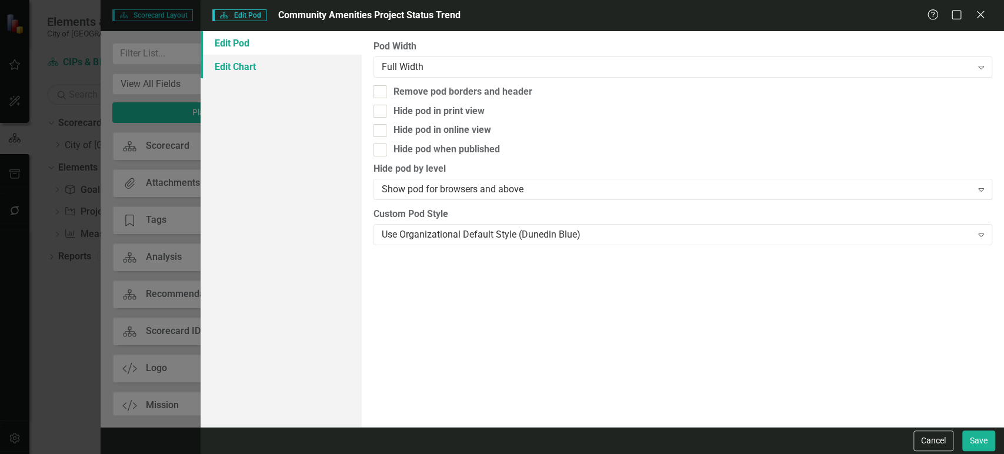
click at [301, 72] on link "Edit Chart" at bounding box center [281, 67] width 161 height 24
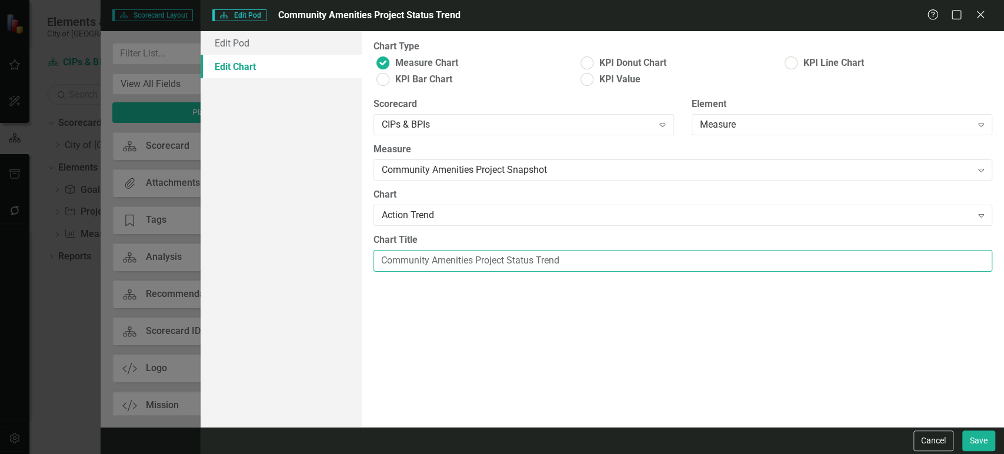
click at [523, 264] on input "Community Amenities Project Status Trend" at bounding box center [683, 261] width 619 height 22
click at [525, 263] on input "Community Amenities Project Status Trend" at bounding box center [683, 261] width 619 height 22
type input "Community Amenities Project Fund Trend"
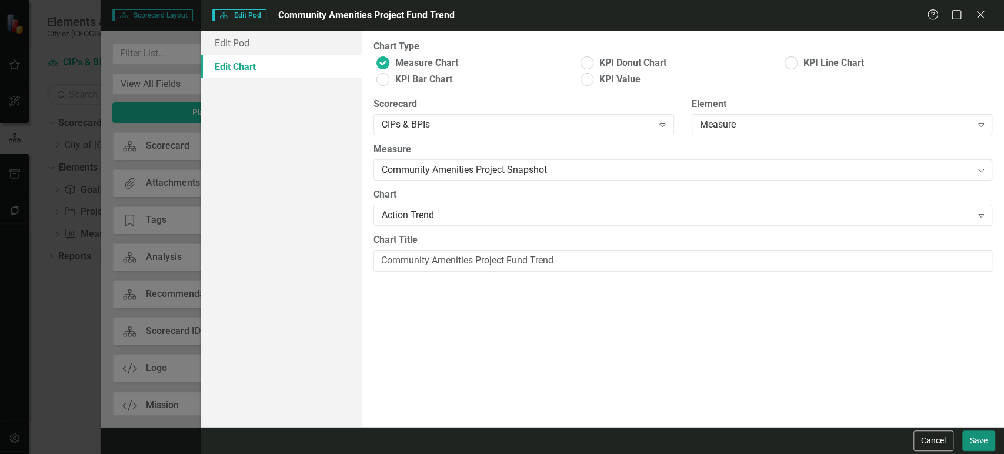
click at [987, 442] on button "Save" at bounding box center [979, 441] width 33 height 21
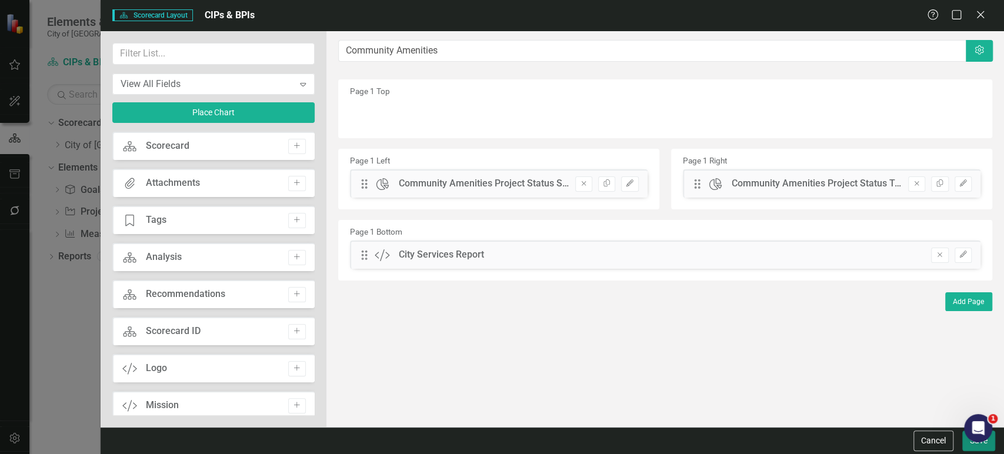
click at [973, 444] on button "Save" at bounding box center [979, 441] width 33 height 21
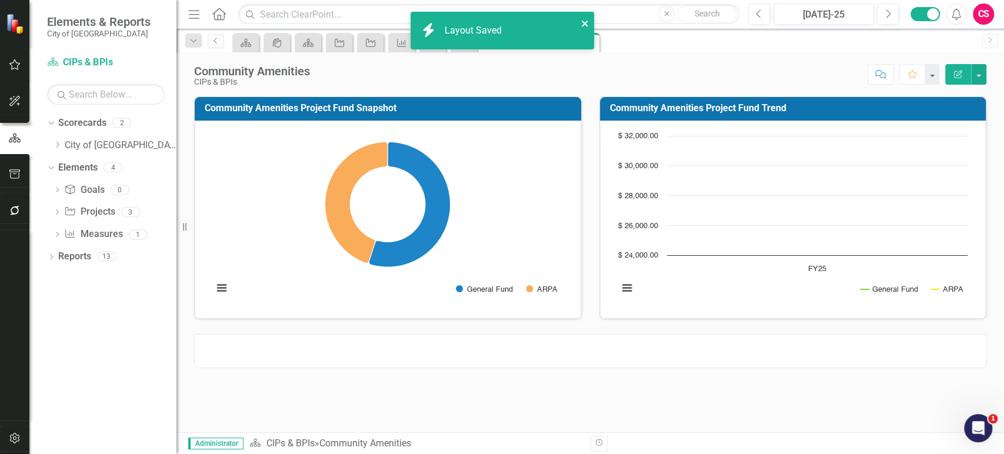
click at [583, 26] on icon "close" at bounding box center [585, 23] width 8 height 9
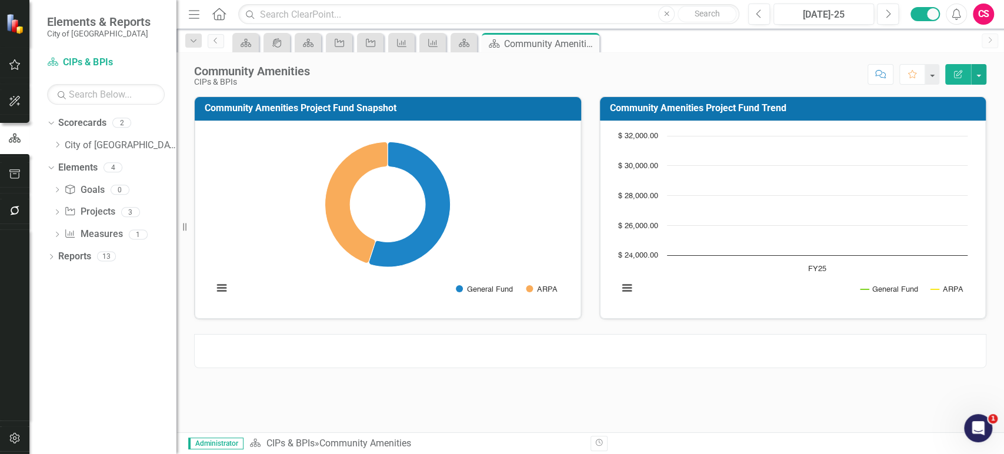
click at [456, 46] on div "icon.bolt Layout Saved Elements & Reports City of Dunedin Scorecard CIPs & BPIs…" at bounding box center [502, 227] width 1004 height 454
drag, startPoint x: 456, startPoint y: 46, endPoint x: 432, endPoint y: 44, distance: 24.2
click at [432, 44] on div "Scorecard icon.portal Scorecard Project Project Measure Measure Scorecard Score…" at bounding box center [603, 42] width 746 height 19
click at [432, 42] on icon "Measure" at bounding box center [433, 42] width 12 height 9
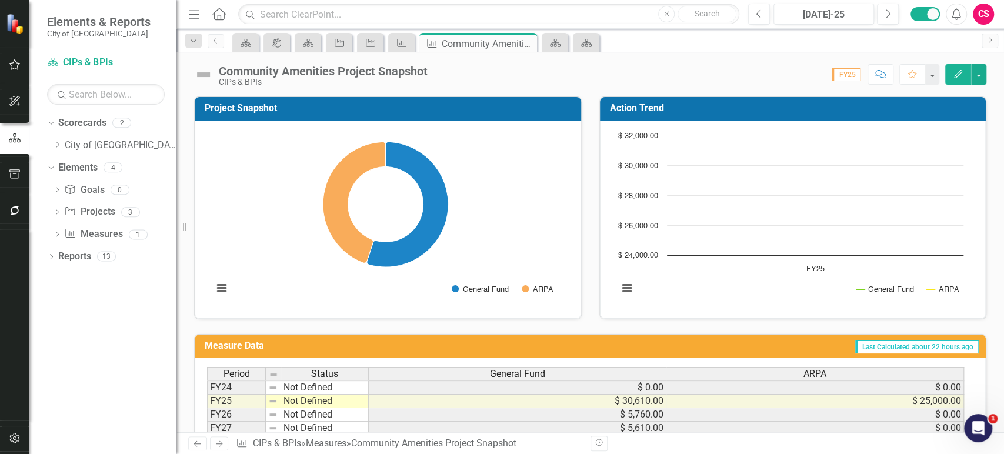
click at [719, 332] on div "Measure Data Last Calculated about 22 hours ago Period Status General Fund ARPA…" at bounding box center [590, 411] width 810 height 184
click at [723, 286] on rect "Interactive chart" at bounding box center [790, 218] width 357 height 177
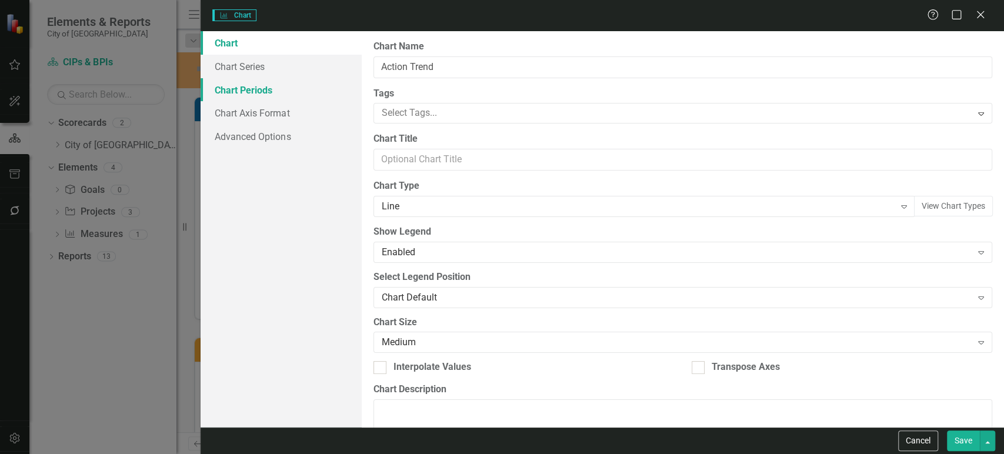
click at [224, 88] on link "Chart Periods" at bounding box center [281, 90] width 161 height 24
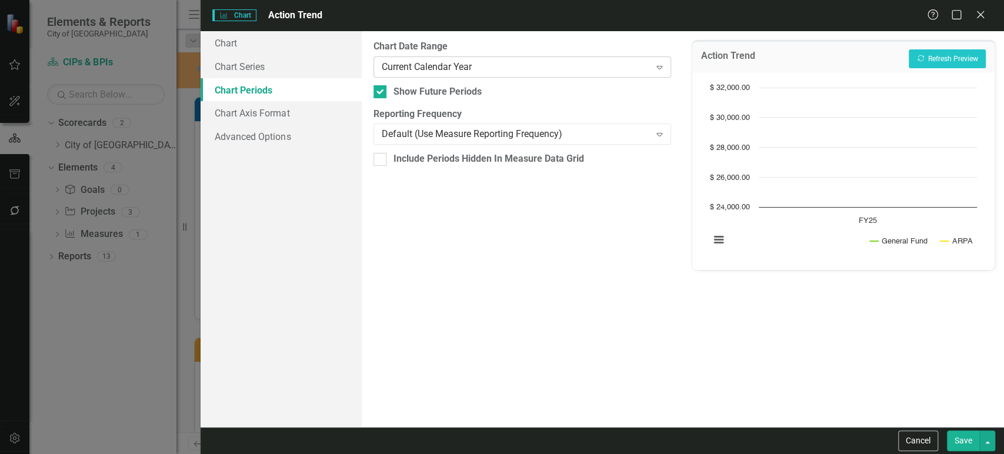
click at [392, 70] on div "Current Calendar Year" at bounding box center [516, 67] width 269 height 14
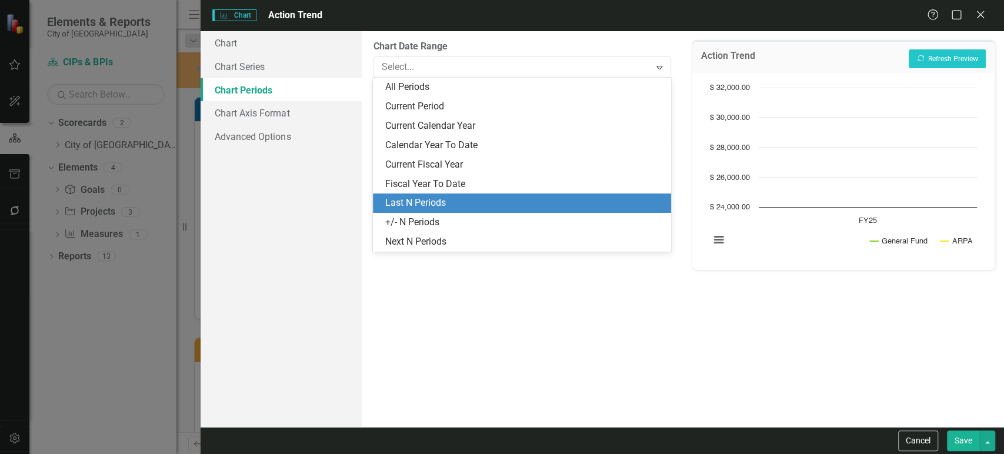
click at [395, 203] on div "Last N Periods" at bounding box center [524, 204] width 279 height 14
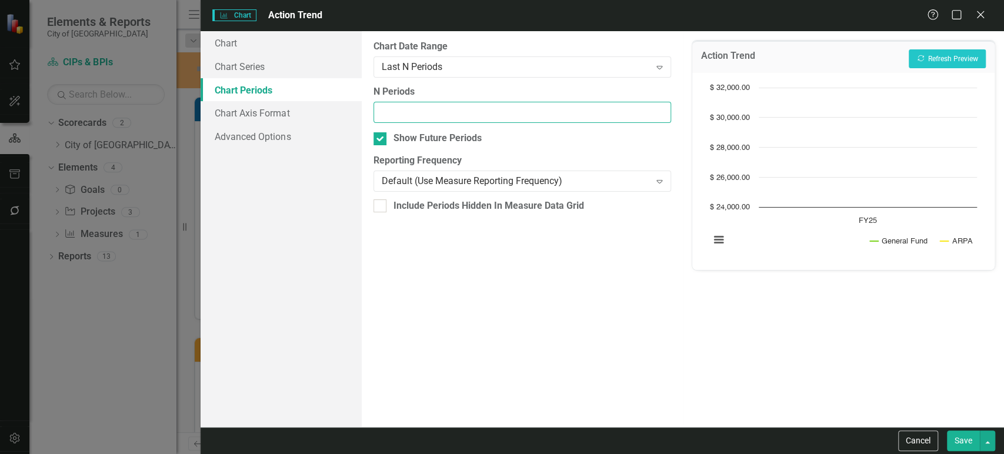
click at [389, 115] on input "N Periods" at bounding box center [523, 113] width 298 height 22
type input "3"
click at [955, 59] on button "Recalculate Refresh Preview" at bounding box center [947, 58] width 77 height 19
click at [425, 106] on input "3" at bounding box center [523, 113] width 298 height 22
drag, startPoint x: 384, startPoint y: 105, endPoint x: 372, endPoint y: 104, distance: 12.4
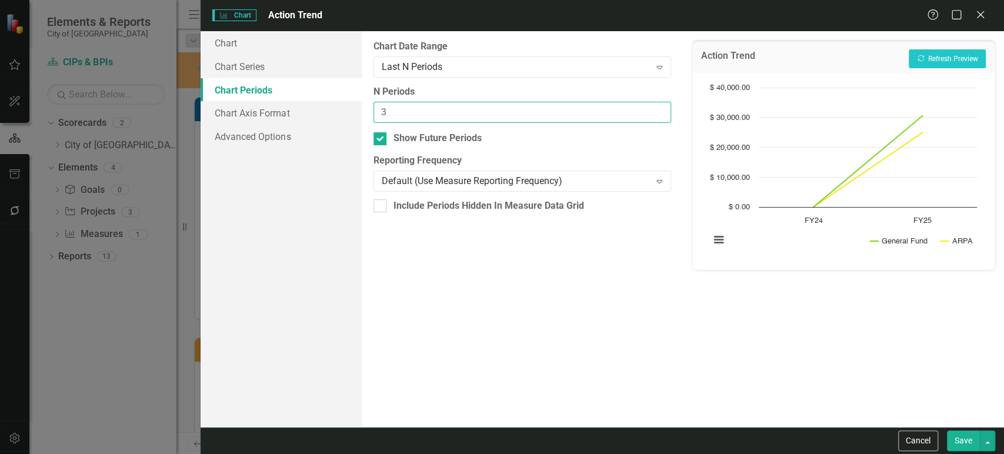
click at [372, 104] on div "From this tab, you define the periods you want included in the chart. For examp…" at bounding box center [522, 229] width 321 height 396
click at [464, 54] on div "Chart Date Range Last N Periods Expand" at bounding box center [523, 58] width 298 height 36
click at [463, 55] on div "Chart Date Range Last N Periods Expand" at bounding box center [523, 58] width 298 height 36
click at [461, 64] on div "Last N Periods" at bounding box center [516, 67] width 269 height 14
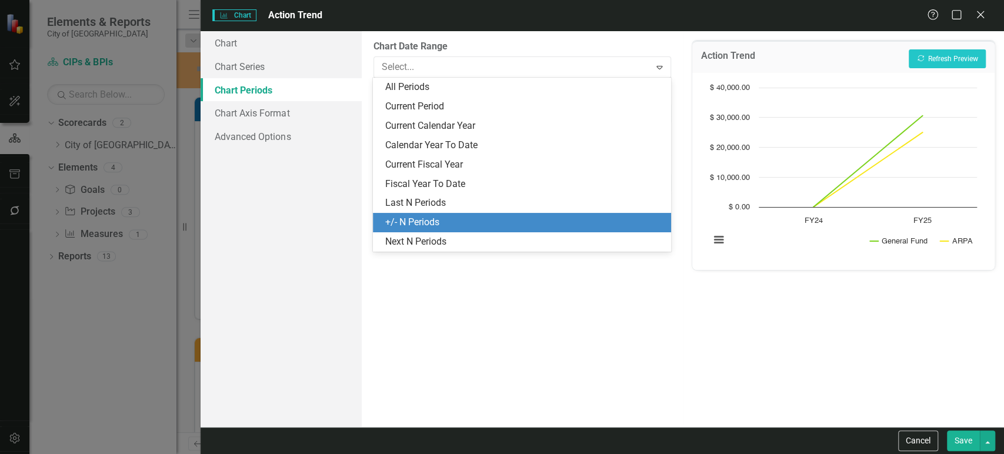
click at [431, 223] on div "+/- N Periods" at bounding box center [524, 223] width 279 height 14
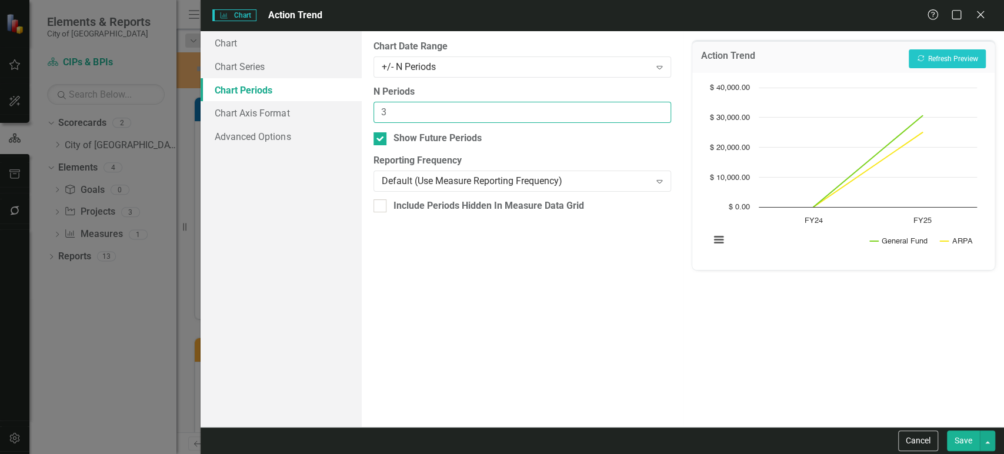
drag, startPoint x: 405, startPoint y: 115, endPoint x: 375, endPoint y: 108, distance: 30.8
click at [375, 108] on input "3" at bounding box center [523, 113] width 298 height 22
click at [427, 68] on div "+/- N Periods" at bounding box center [516, 67] width 269 height 14
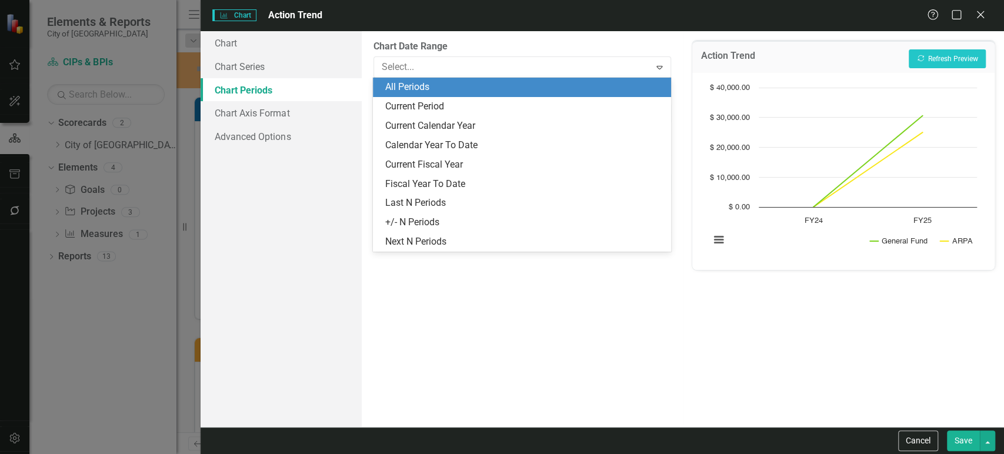
click at [422, 81] on div "All Periods" at bounding box center [522, 87] width 298 height 19
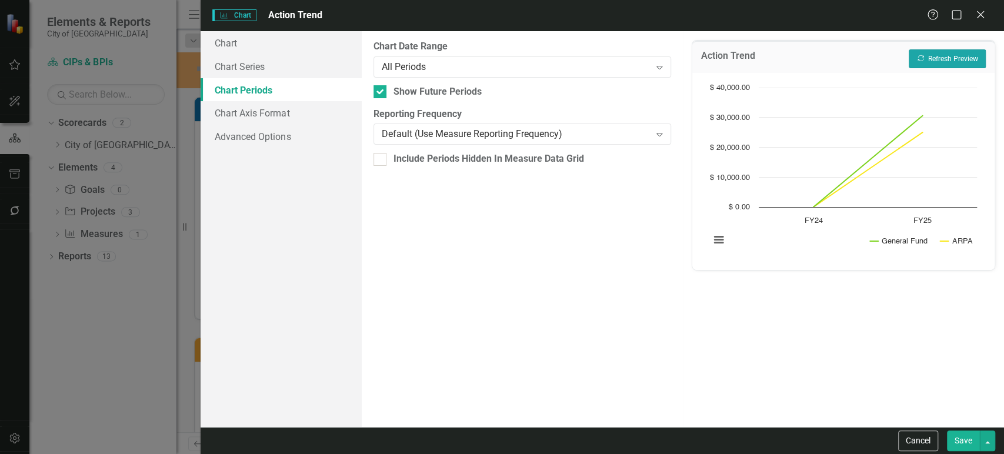
click at [944, 61] on button "Recalculate Refresh Preview" at bounding box center [947, 58] width 77 height 19
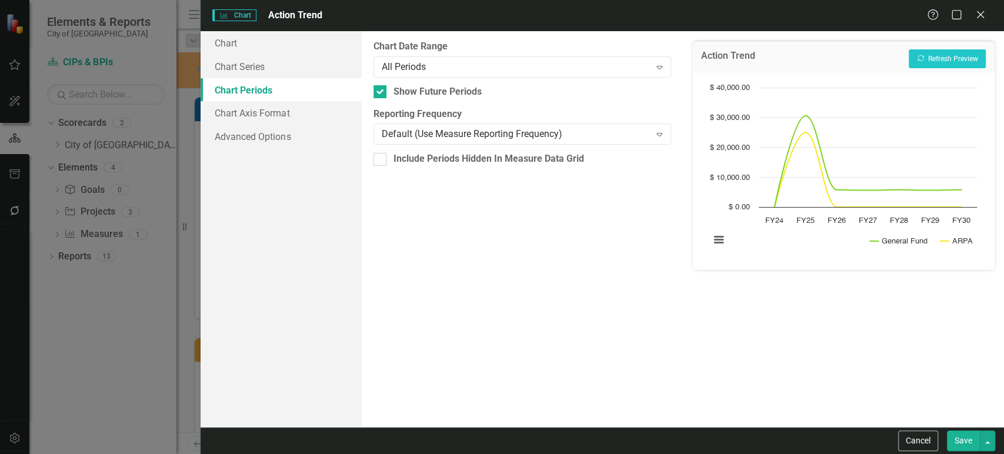
click at [963, 436] on button "Save" at bounding box center [963, 441] width 33 height 21
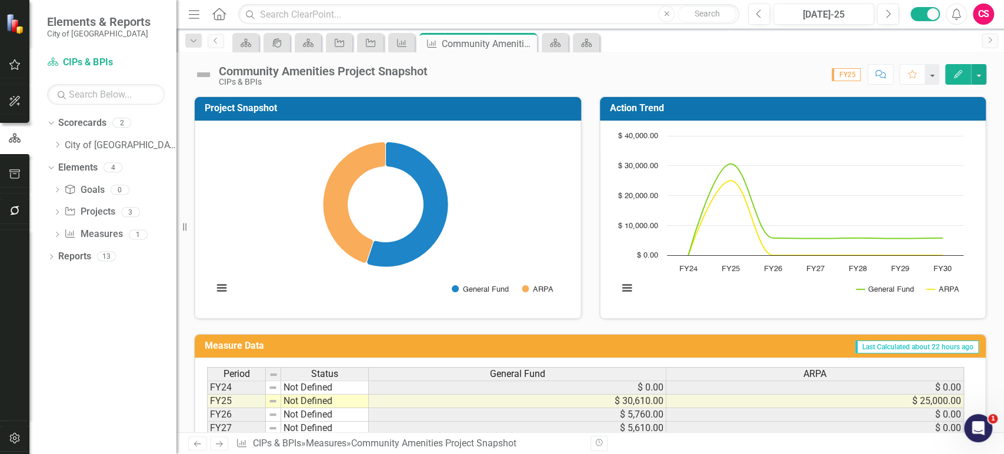
click at [735, 302] on rect "Interactive chart" at bounding box center [790, 218] width 357 height 177
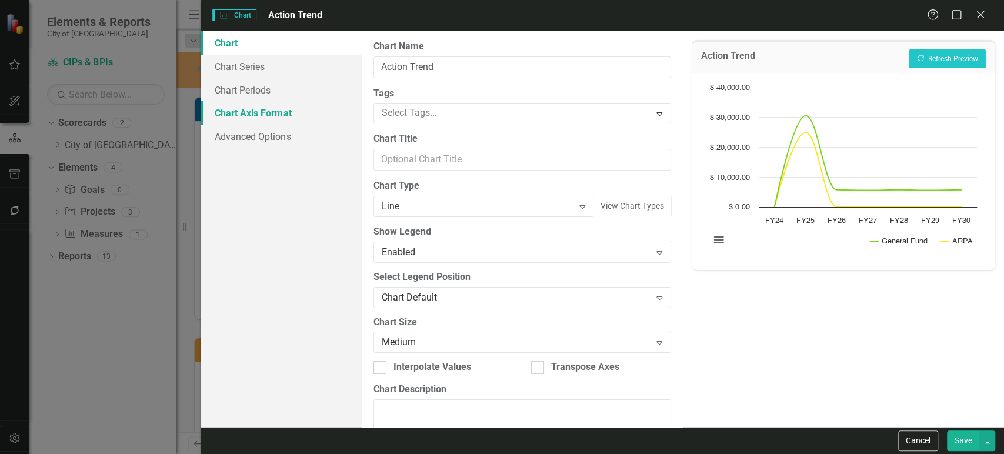
click at [281, 118] on link "Chart Axis Format" at bounding box center [281, 113] width 161 height 24
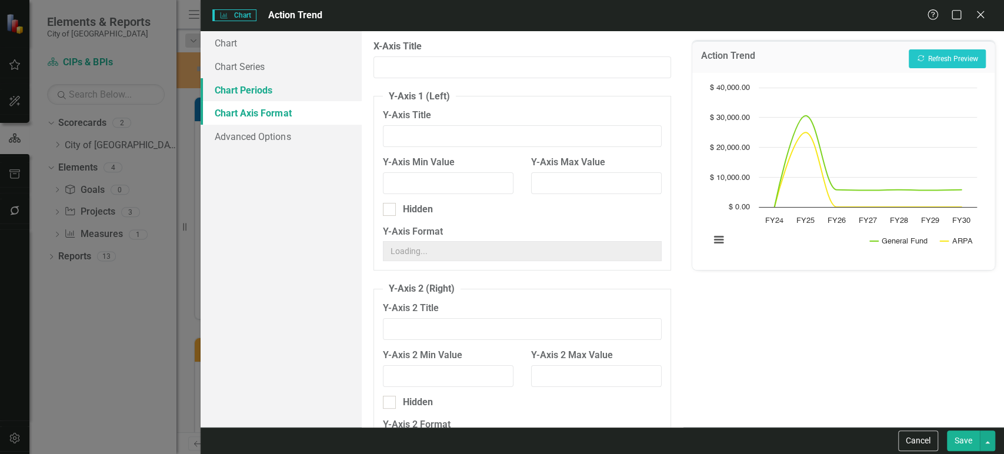
click at [282, 93] on link "Chart Periods" at bounding box center [281, 90] width 161 height 24
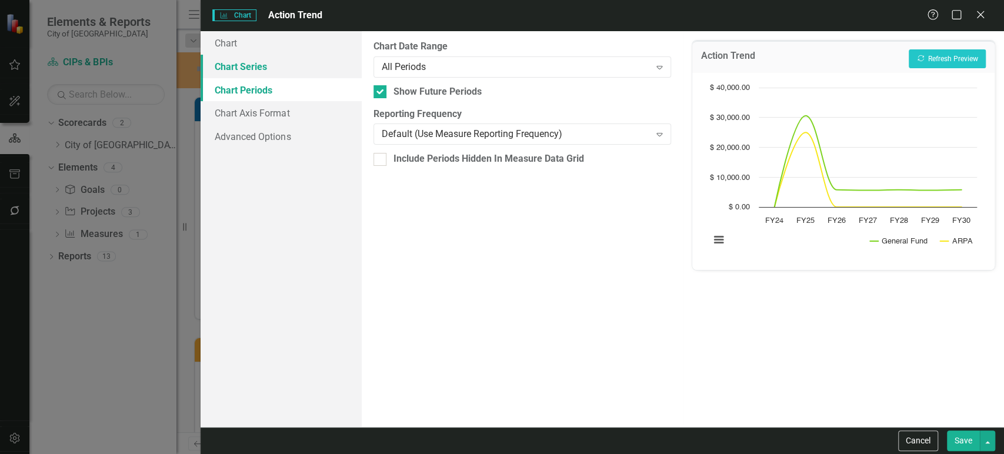
click at [269, 66] on link "Chart Series" at bounding box center [281, 67] width 161 height 24
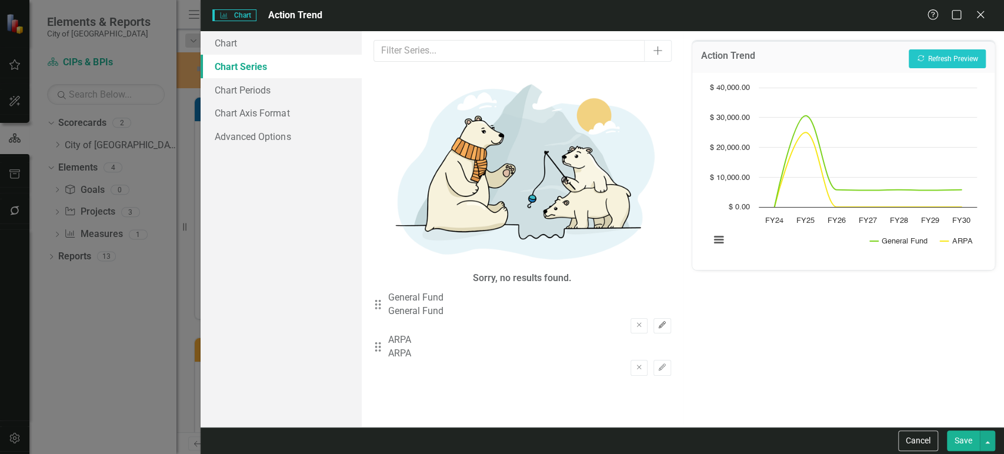
click at [658, 322] on icon "Edit" at bounding box center [662, 325] width 9 height 7
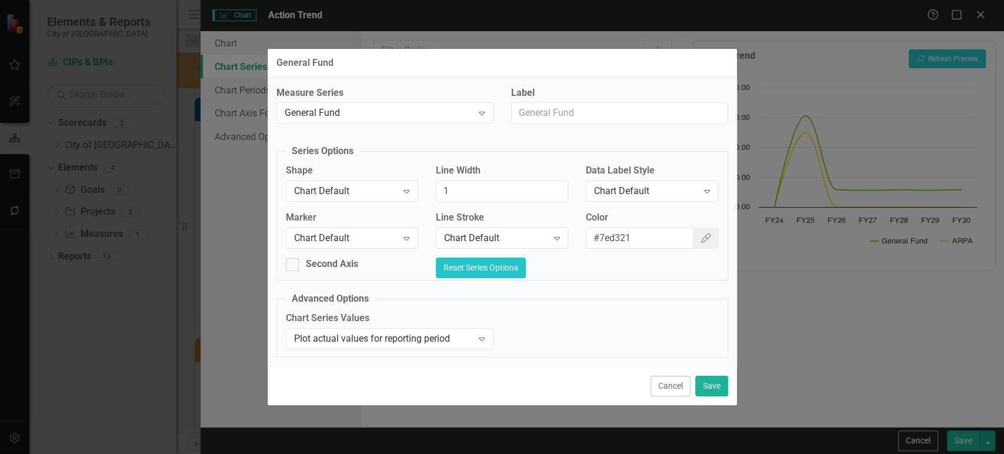
click at [526, 272] on button "Reset Series Options" at bounding box center [481, 268] width 90 height 21
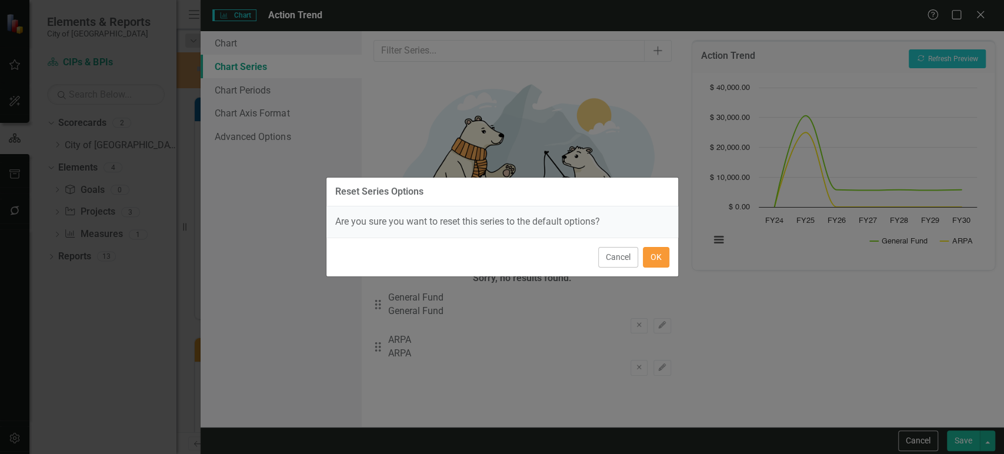
click at [660, 260] on button "OK" at bounding box center [656, 257] width 26 height 21
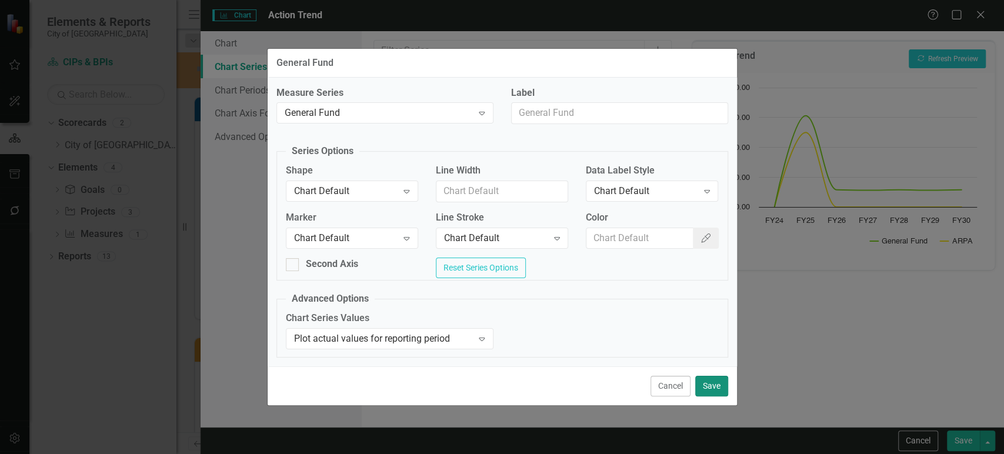
click at [717, 393] on button "Save" at bounding box center [711, 386] width 33 height 21
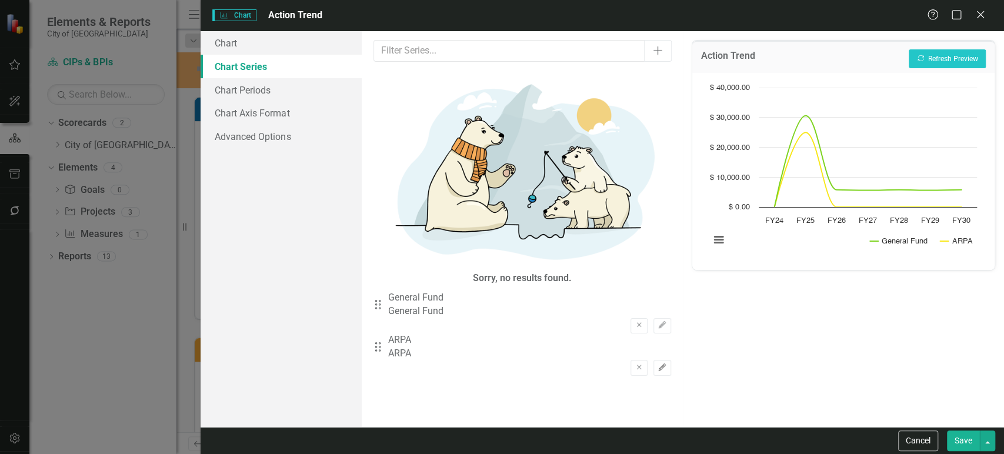
click at [655, 360] on button "Edit" at bounding box center [662, 367] width 17 height 15
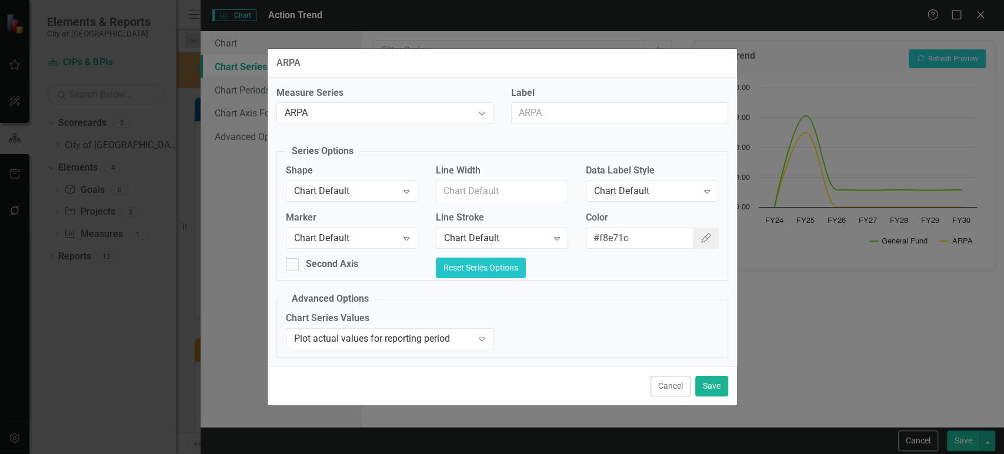
click at [526, 259] on button "Reset Series Options" at bounding box center [481, 268] width 90 height 21
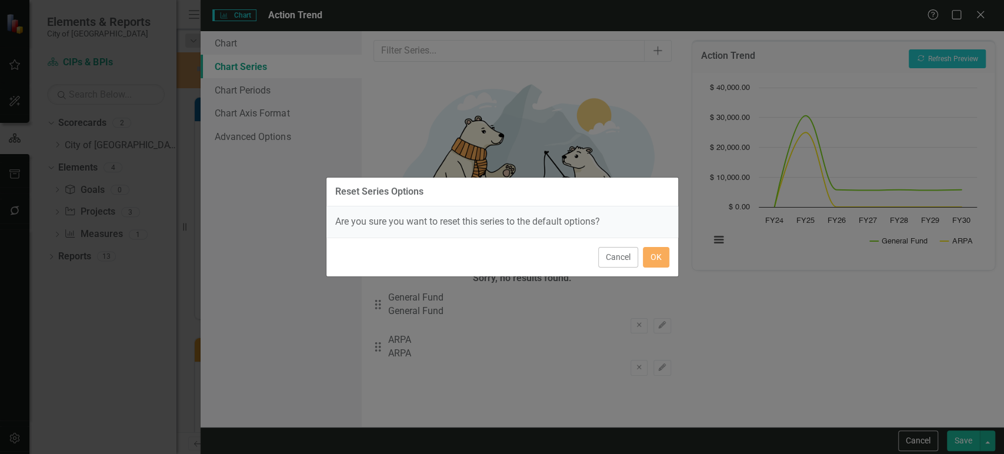
click at [634, 230] on div "Are you sure you want to reset this series to the default options?" at bounding box center [503, 222] width 352 height 31
click at [659, 259] on button "OK" at bounding box center [656, 257] width 26 height 21
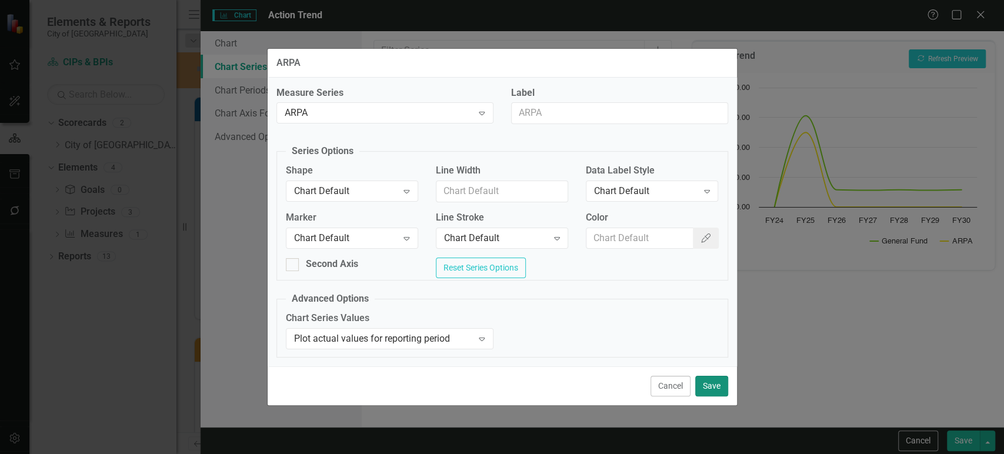
click at [713, 388] on button "Save" at bounding box center [711, 386] width 33 height 21
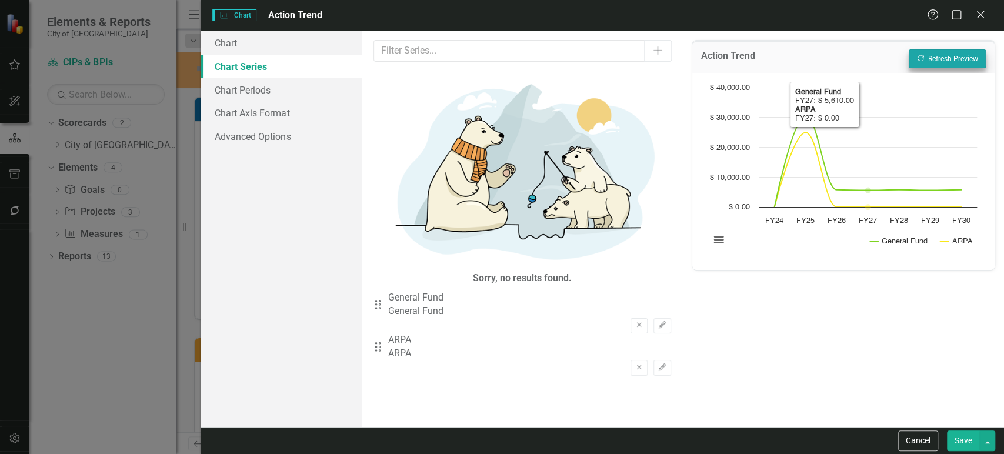
drag, startPoint x: 932, startPoint y: 46, endPoint x: 932, endPoint y: 60, distance: 13.5
click at [932, 51] on div "Action Trend Recalculate Refresh Preview" at bounding box center [843, 57] width 302 height 32
click at [932, 61] on button "Recalculate Refresh Preview" at bounding box center [947, 58] width 77 height 19
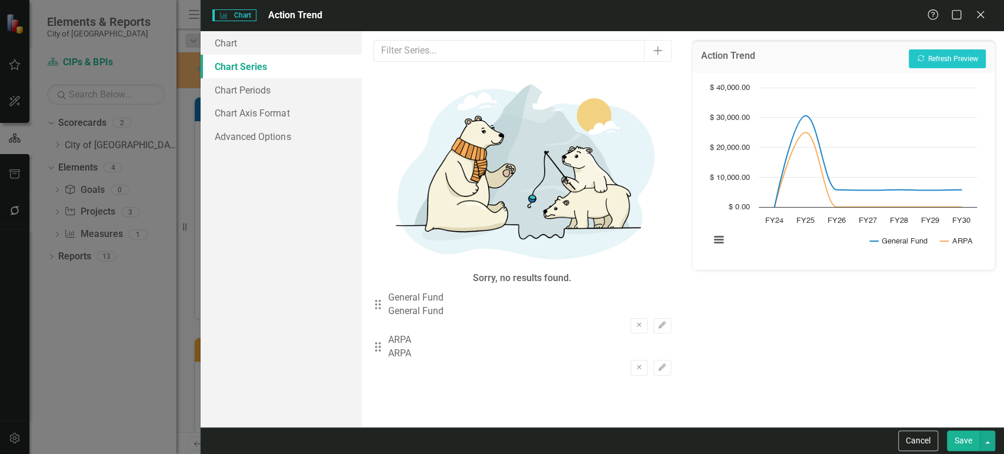
click at [961, 438] on button "Save" at bounding box center [963, 441] width 33 height 21
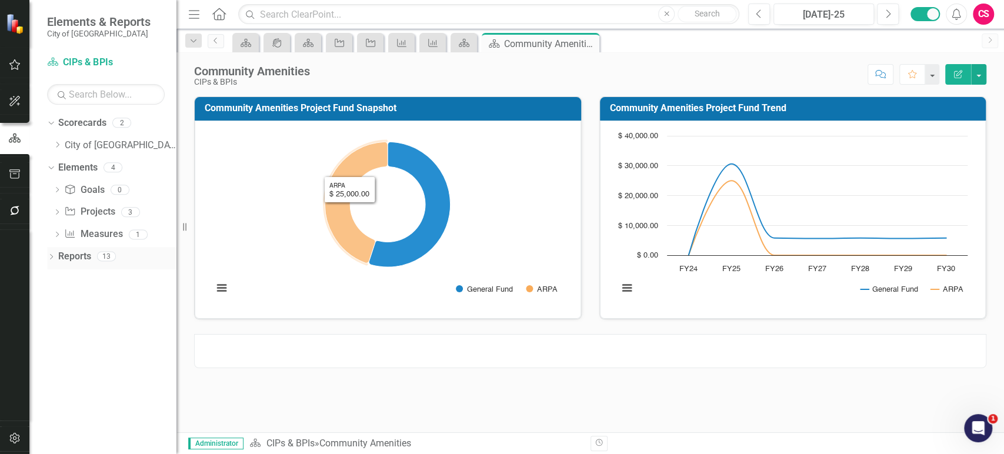
click at [75, 258] on link "Reports" at bounding box center [74, 257] width 33 height 14
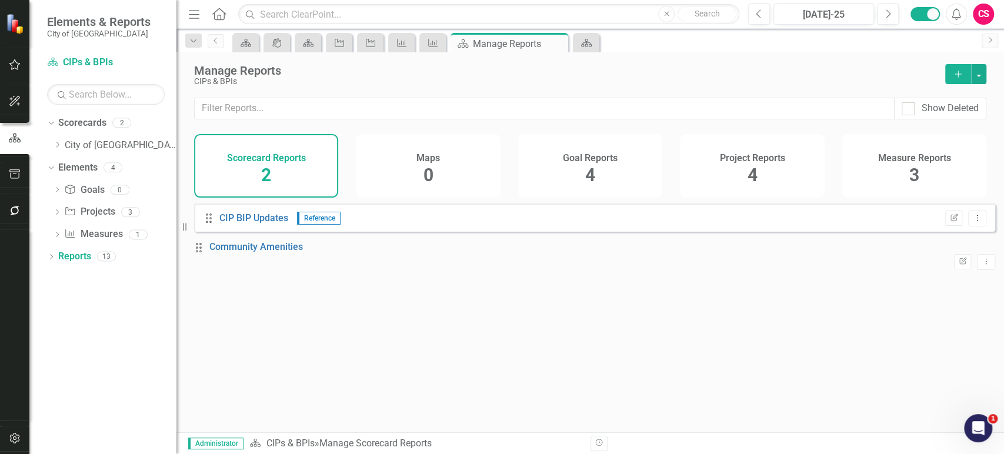
click at [722, 172] on div "Project Reports 4" at bounding box center [752, 166] width 144 height 64
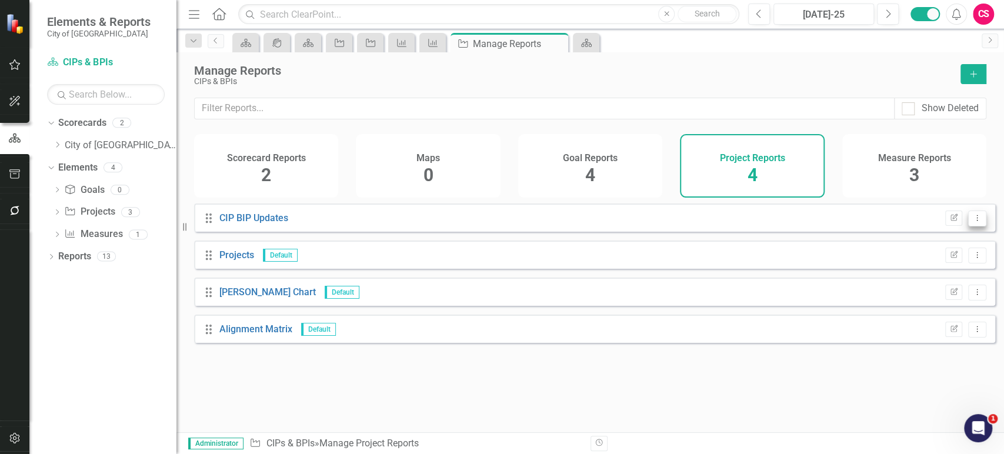
click at [973, 222] on icon "Dropdown Menu" at bounding box center [978, 218] width 10 height 8
click at [905, 285] on link "Copy Duplicate Report" at bounding box center [929, 289] width 97 height 22
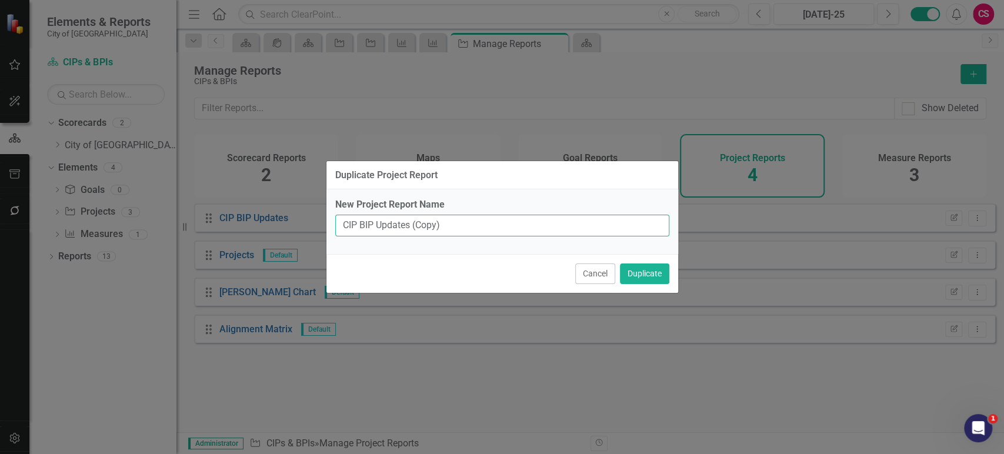
drag, startPoint x: 471, startPoint y: 235, endPoint x: 285, endPoint y: 230, distance: 186.0
click at [285, 230] on div "Duplicate Project Report New Project Report Name CIP BIP Updates (Copy) Cancel …" at bounding box center [502, 227] width 1004 height 454
click at [424, 225] on input "Community Amentities" at bounding box center [502, 226] width 334 height 22
type input "Community Amenities"
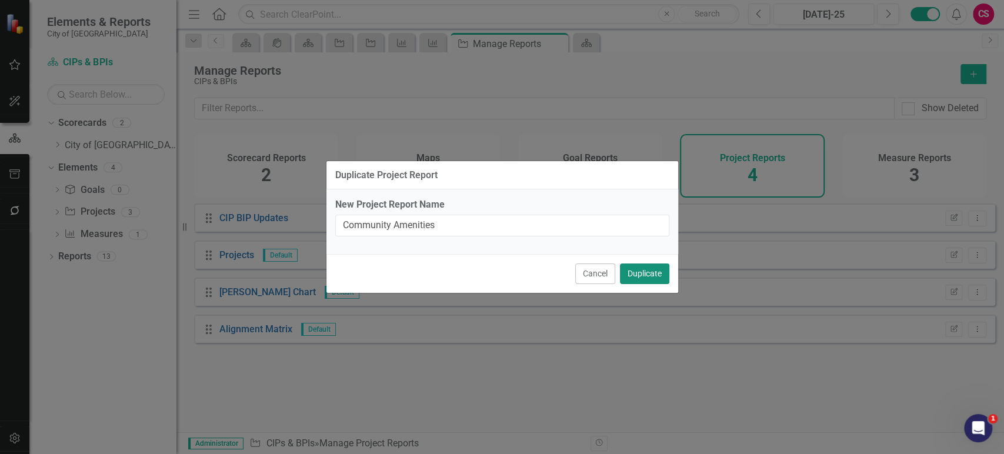
click at [648, 274] on button "Duplicate" at bounding box center [644, 274] width 49 height 21
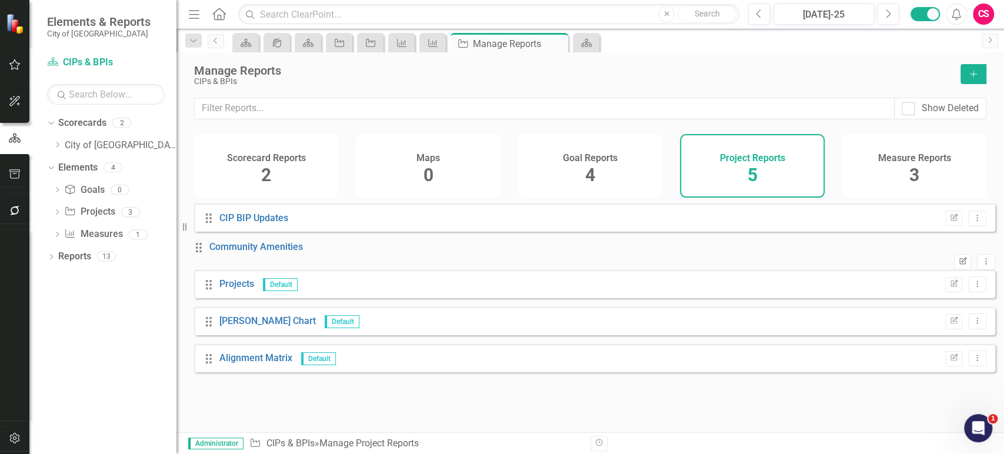
click at [954, 258] on button "Edit Report" at bounding box center [962, 261] width 17 height 15
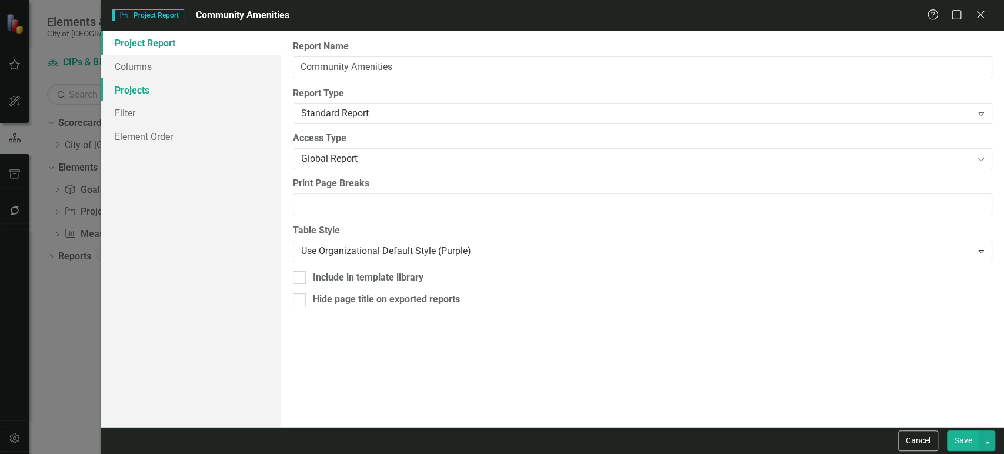
click at [143, 100] on link "Projects" at bounding box center [191, 90] width 181 height 24
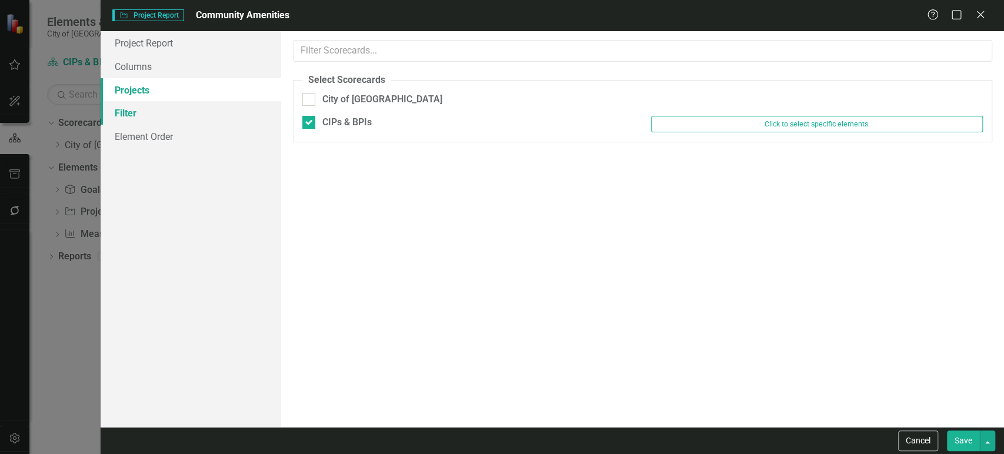
click at [140, 114] on link "Filter" at bounding box center [191, 113] width 181 height 24
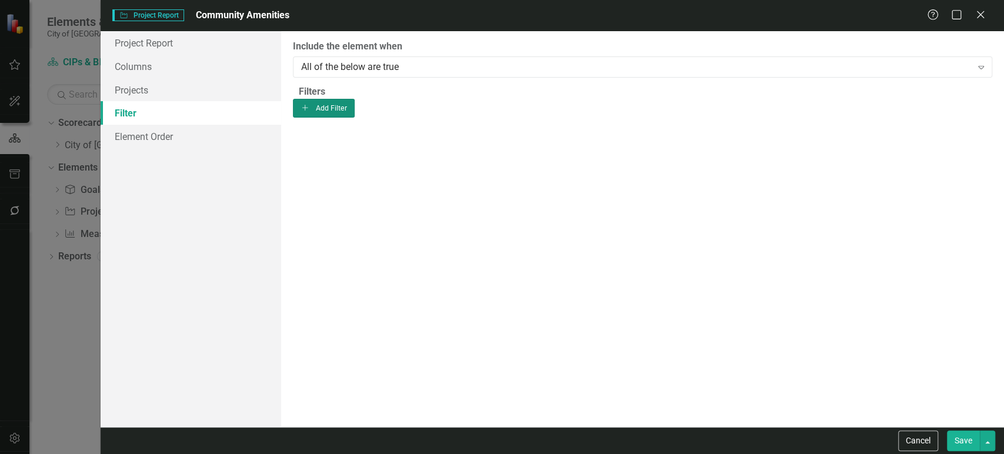
click at [355, 118] on button "Add Add Filter" at bounding box center [324, 108] width 62 height 19
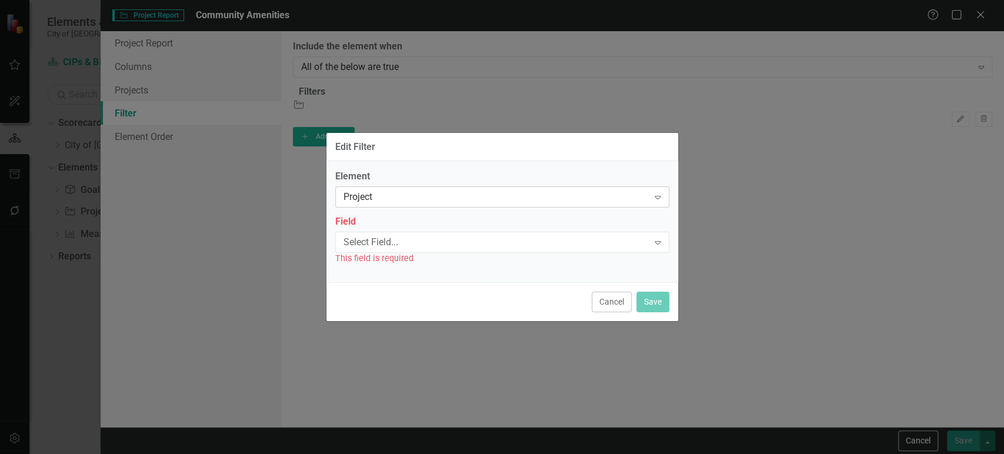
click at [479, 198] on div "Project" at bounding box center [496, 198] width 305 height 14
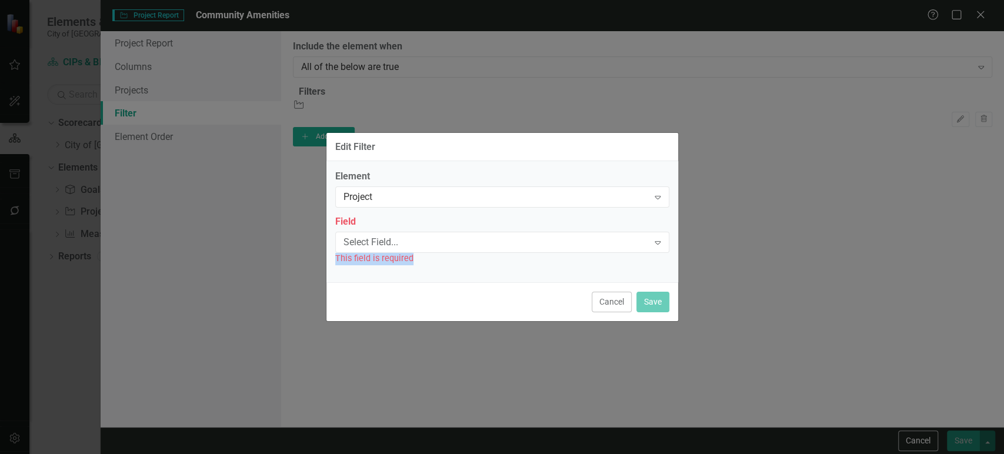
click at [442, 253] on div "Field Select Field... Expand This field is required" at bounding box center [502, 239] width 334 height 49
click at [411, 239] on div "Select Field..." at bounding box center [496, 242] width 305 height 14
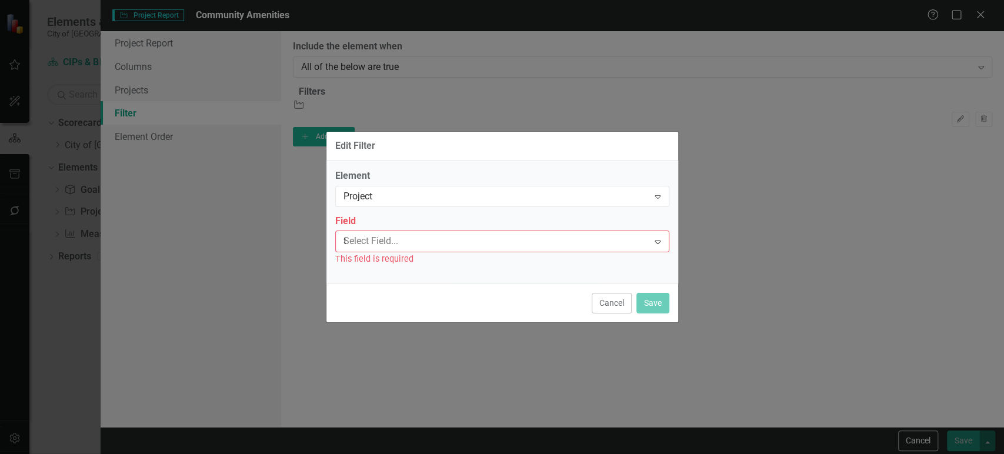
type input "tag"
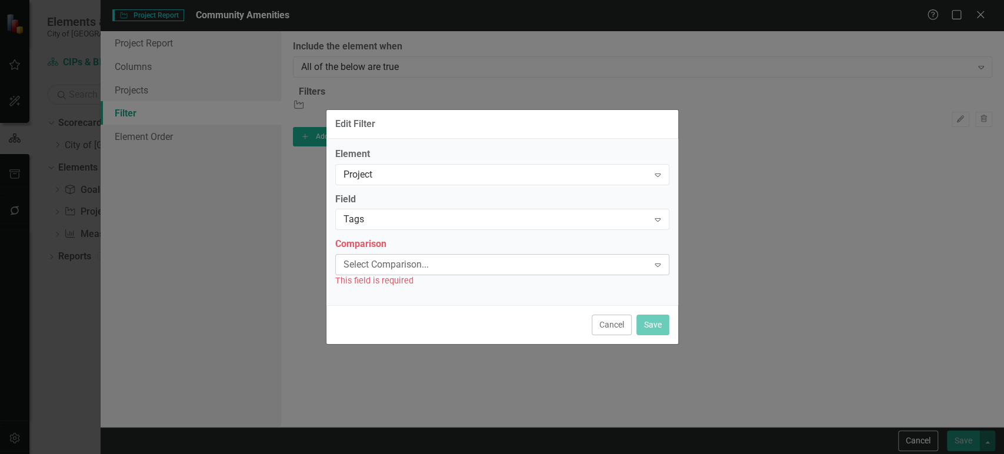
click at [432, 265] on div "Select Comparison..." at bounding box center [496, 265] width 305 height 14
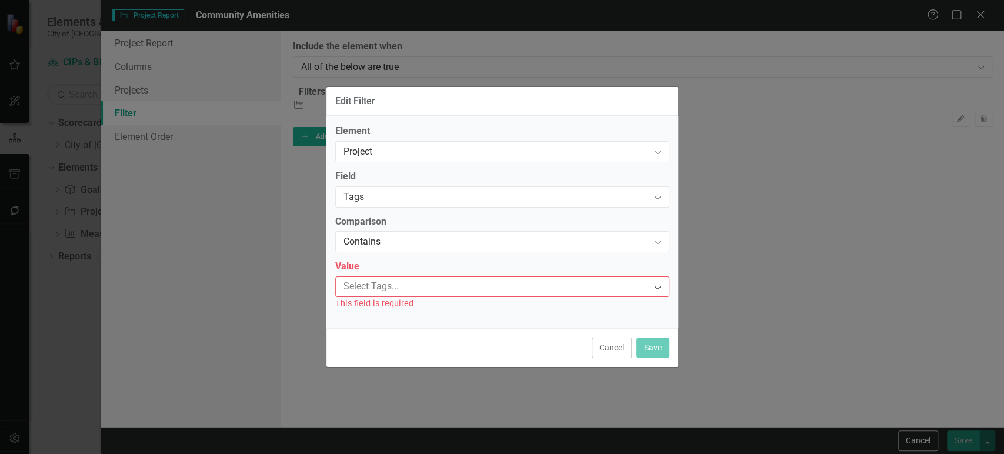
click at [419, 287] on div at bounding box center [494, 287] width 310 height 16
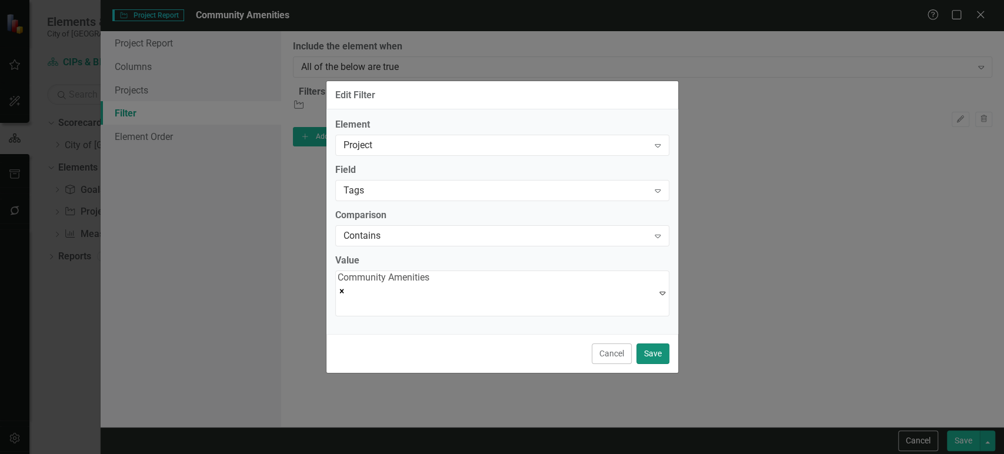
click at [657, 352] on button "Save" at bounding box center [653, 354] width 33 height 21
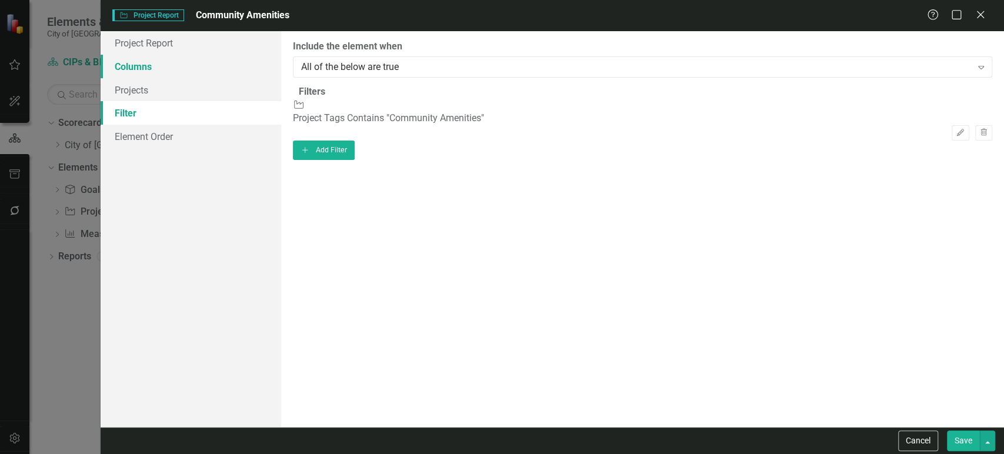
click at [173, 58] on link "Columns" at bounding box center [191, 67] width 181 height 24
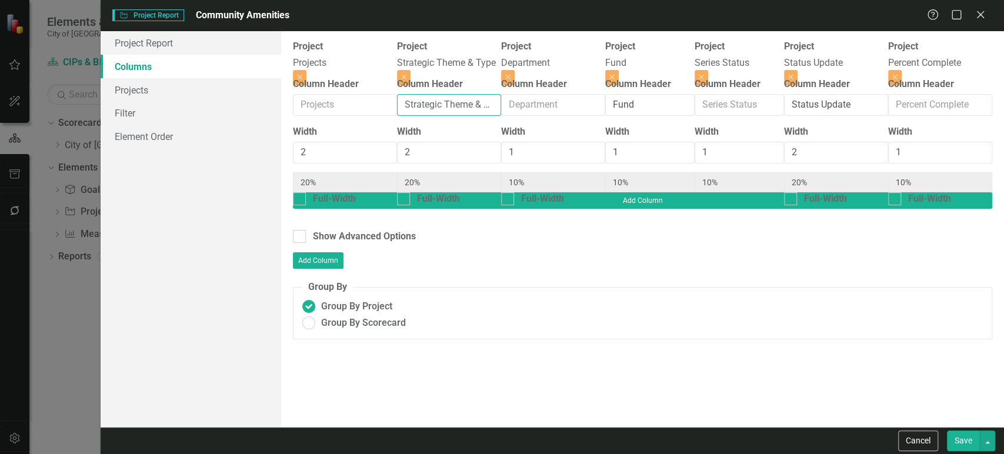
click at [479, 113] on input "Strategic Theme & Type" at bounding box center [449, 105] width 104 height 22
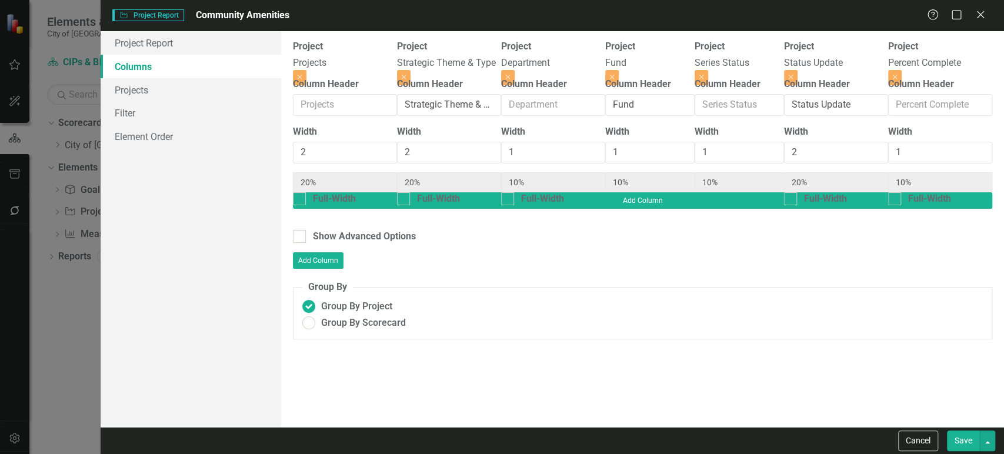
click at [960, 443] on button "Save" at bounding box center [963, 441] width 33 height 21
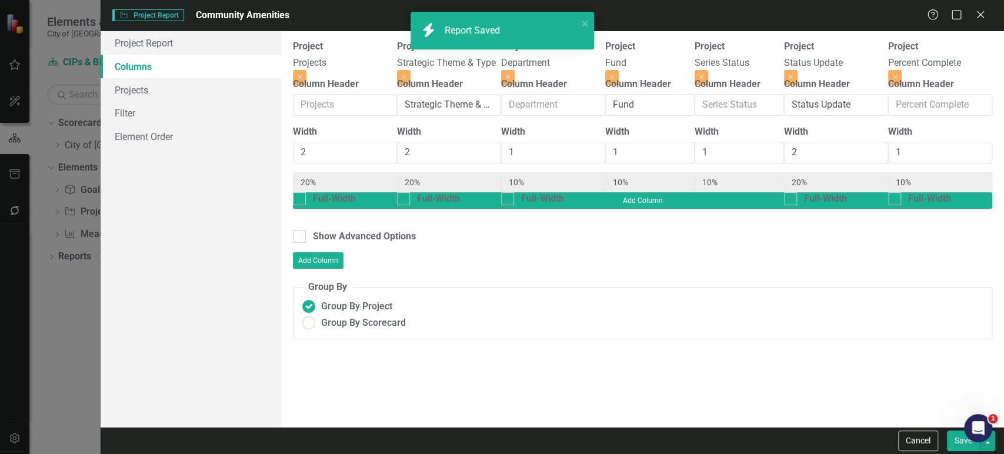
radio input "true"
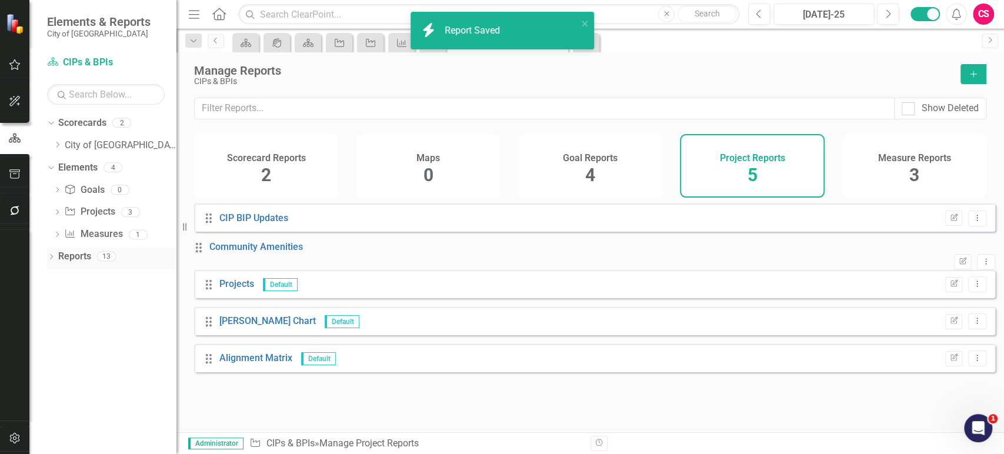
click at [48, 259] on icon "Dropdown" at bounding box center [51, 258] width 8 height 6
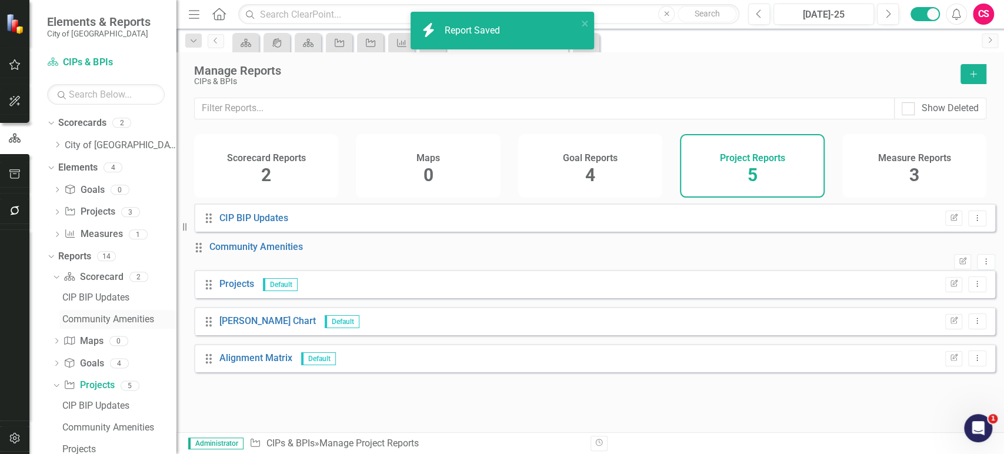
drag, startPoint x: 88, startPoint y: 326, endPoint x: 94, endPoint y: 322, distance: 7.7
click at [89, 326] on link "Community Amenities" at bounding box center [117, 319] width 117 height 19
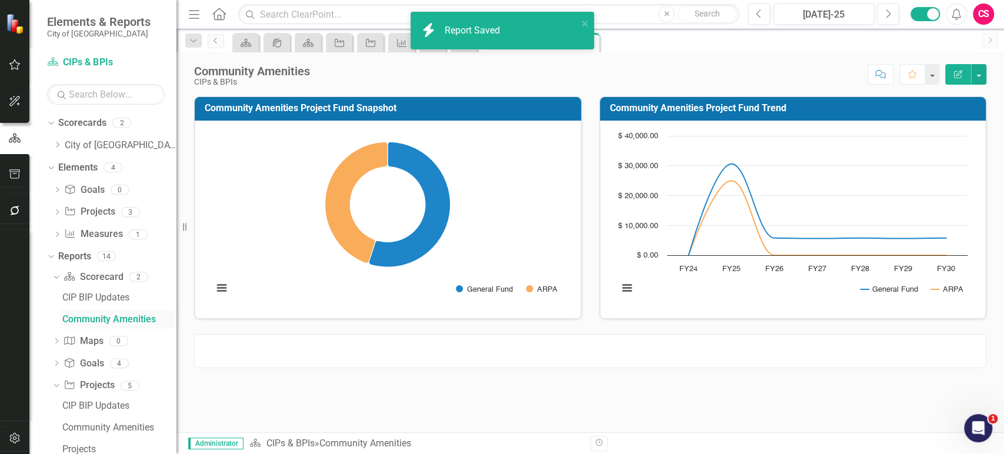
click at [94, 322] on div "Community Amenities" at bounding box center [119, 319] width 114 height 11
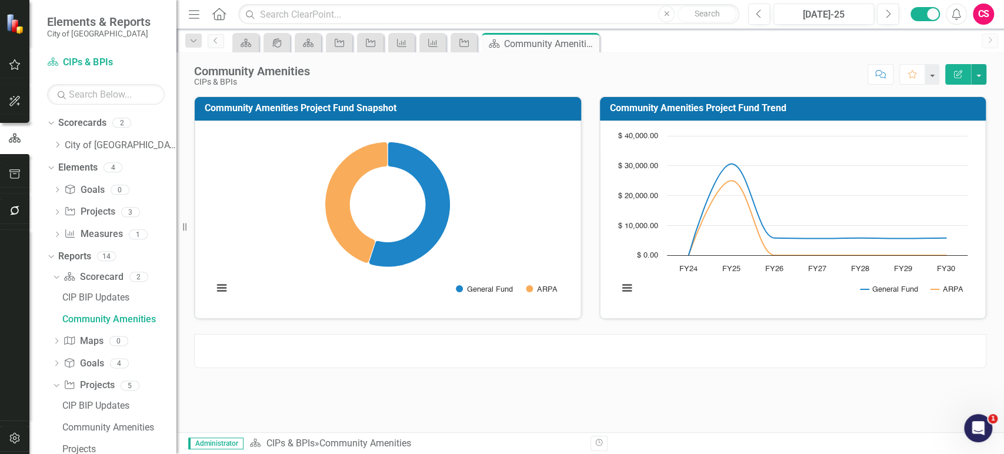
click at [361, 367] on div at bounding box center [590, 351] width 793 height 34
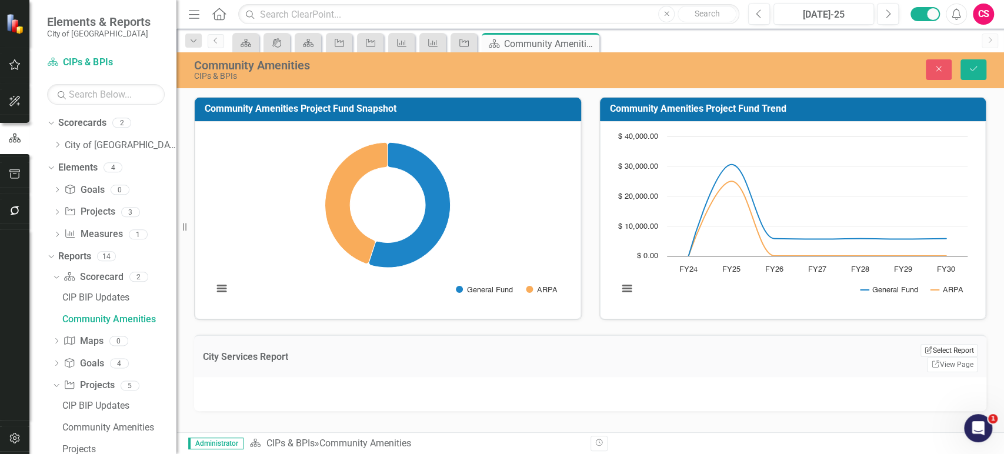
click at [945, 348] on button "Edit Report Select Report" at bounding box center [949, 350] width 57 height 13
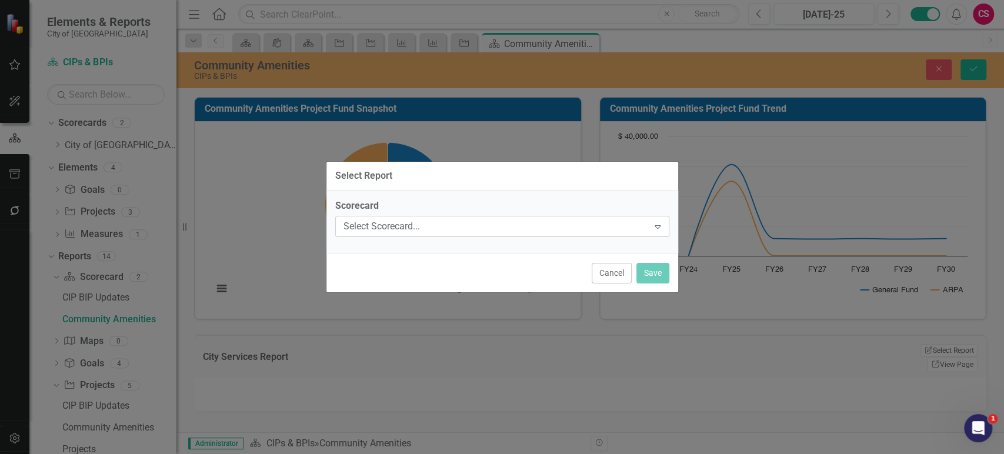
click at [464, 231] on div "Select Scorecard..." at bounding box center [496, 226] width 305 height 14
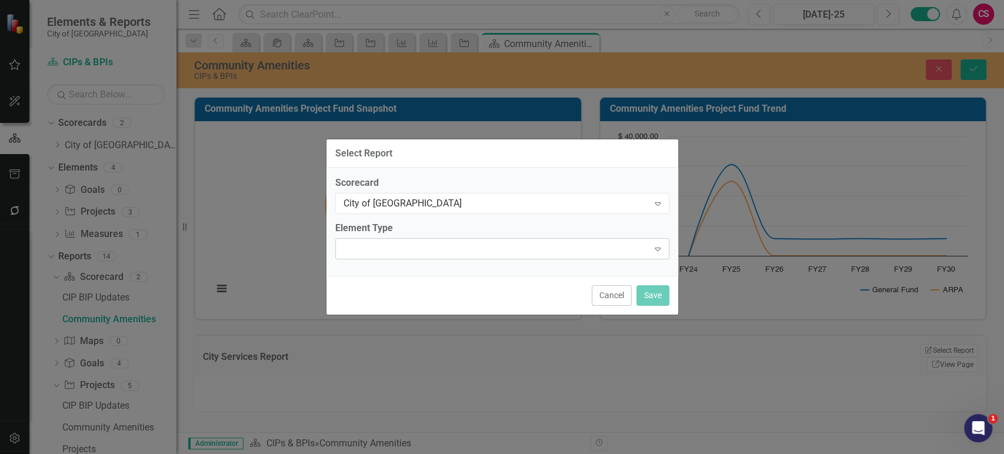
click at [437, 257] on div "Expand" at bounding box center [502, 248] width 334 height 21
click at [446, 215] on div "Scorecard City of Dunedin Expand Element Type 5 results available. Use Up and D…" at bounding box center [503, 222] width 352 height 110
click at [447, 199] on div "City of [GEOGRAPHIC_DATA]" at bounding box center [496, 204] width 305 height 14
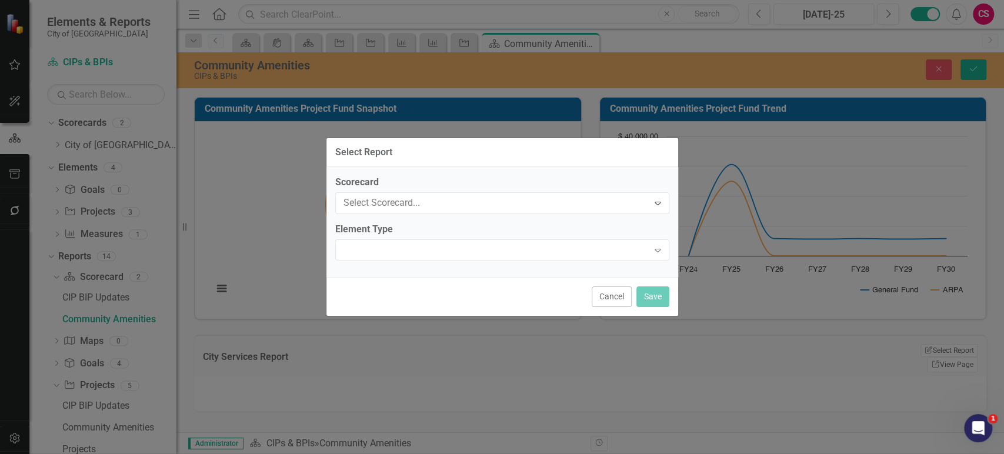
click at [432, 238] on div "Element Type Expand" at bounding box center [502, 241] width 334 height 36
click at [430, 249] on div at bounding box center [493, 249] width 310 height 2
click at [403, 276] on div "Scorecard CIPs & BPIs Expand Element Type Project Expand" at bounding box center [503, 222] width 352 height 108
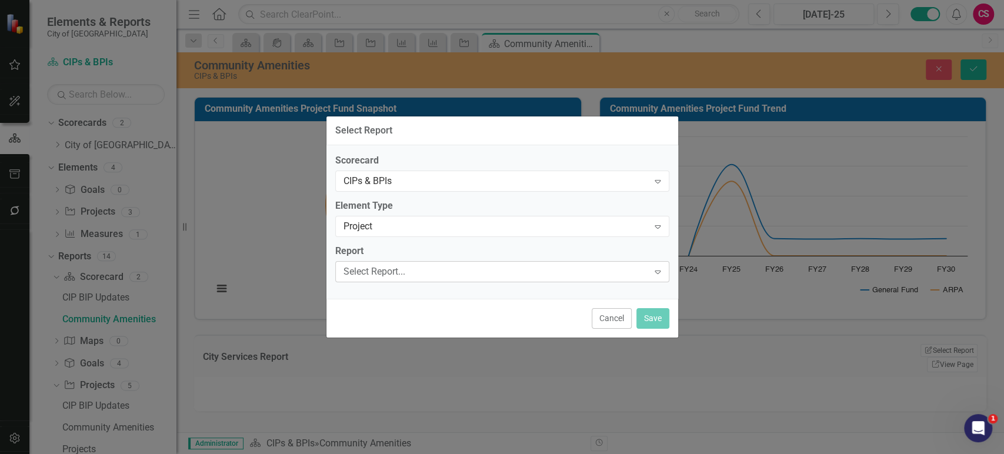
click at [412, 268] on div "Select Report..." at bounding box center [496, 272] width 305 height 14
click at [647, 315] on button "Save" at bounding box center [653, 318] width 33 height 21
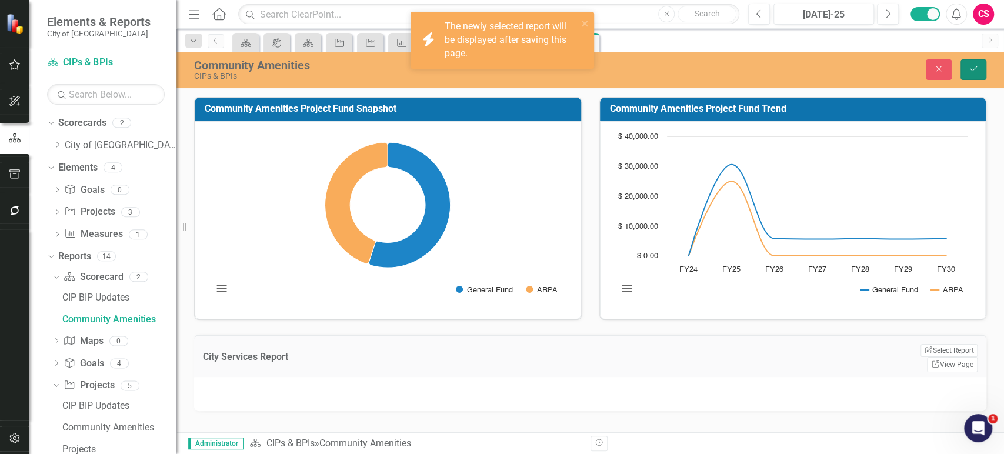
click at [973, 66] on icon "Save" at bounding box center [973, 69] width 11 height 8
